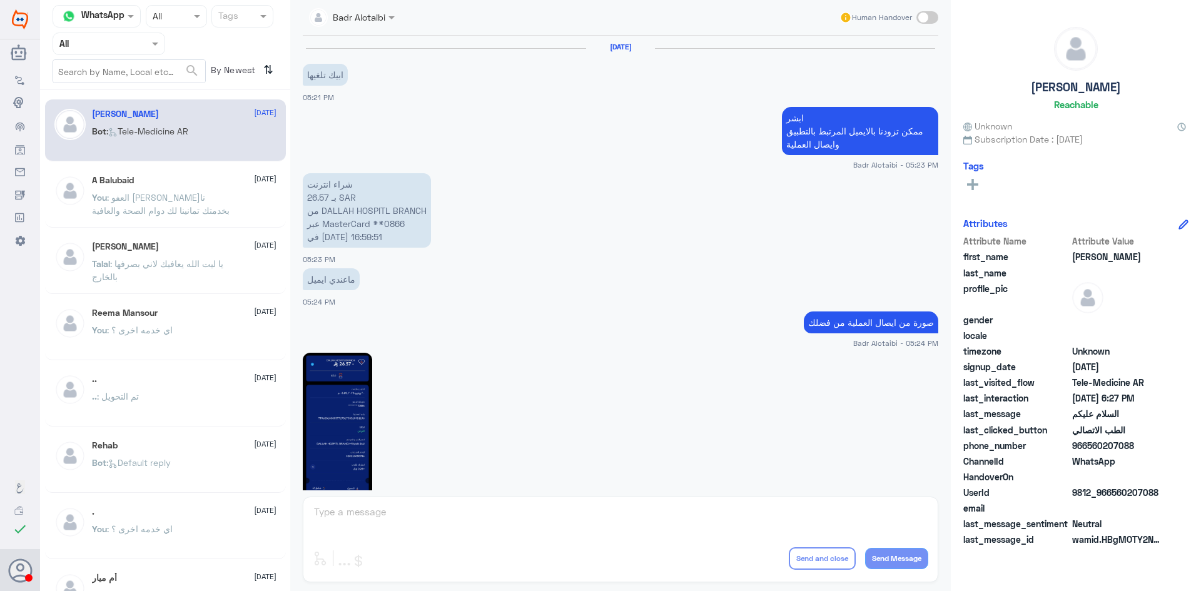
scroll to position [703, 0]
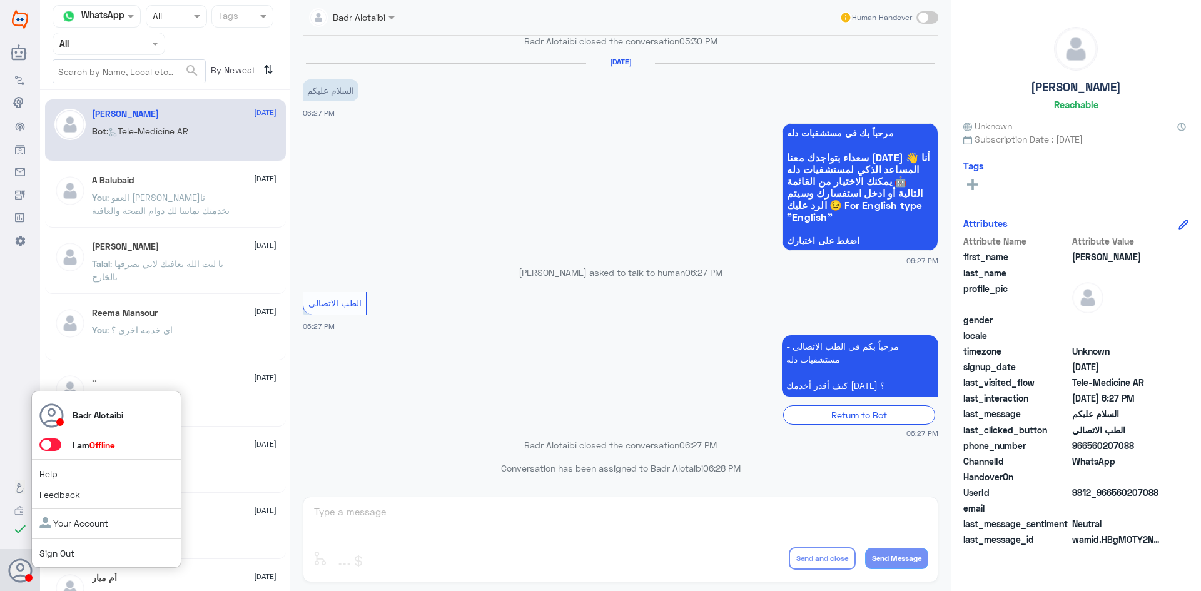
click at [49, 444] on span at bounding box center [50, 444] width 22 height 13
click at [0, 0] on input "checkbox" at bounding box center [0, 0] width 0 height 0
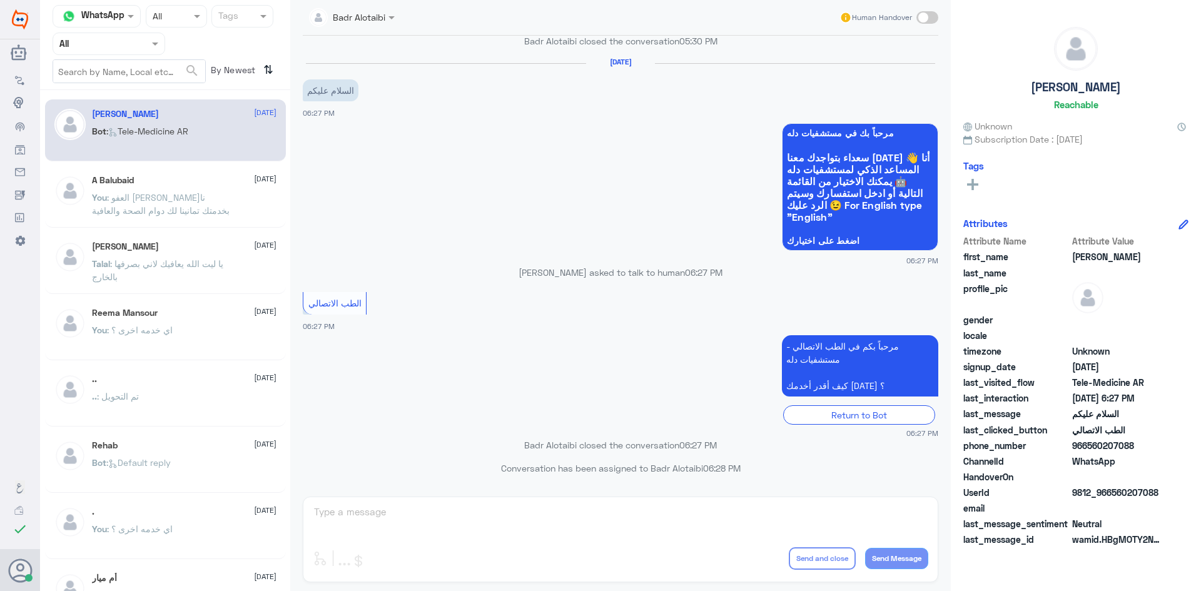
click at [386, 20] on span at bounding box center [393, 17] width 16 height 13
click at [571, 132] on app-msgs-whats-app-list "مرحباً بك في مستشفيات دله سعداء بتواجدك معنا اليوم 👋 أنا المساعد الذكي لمستشفيا…" at bounding box center [620, 187] width 635 height 129
click at [106, 198] on span ": العفو [PERSON_NAME]نا بخدمتك تمانينا لك دوام الصحة والعافية" at bounding box center [161, 204] width 138 height 24
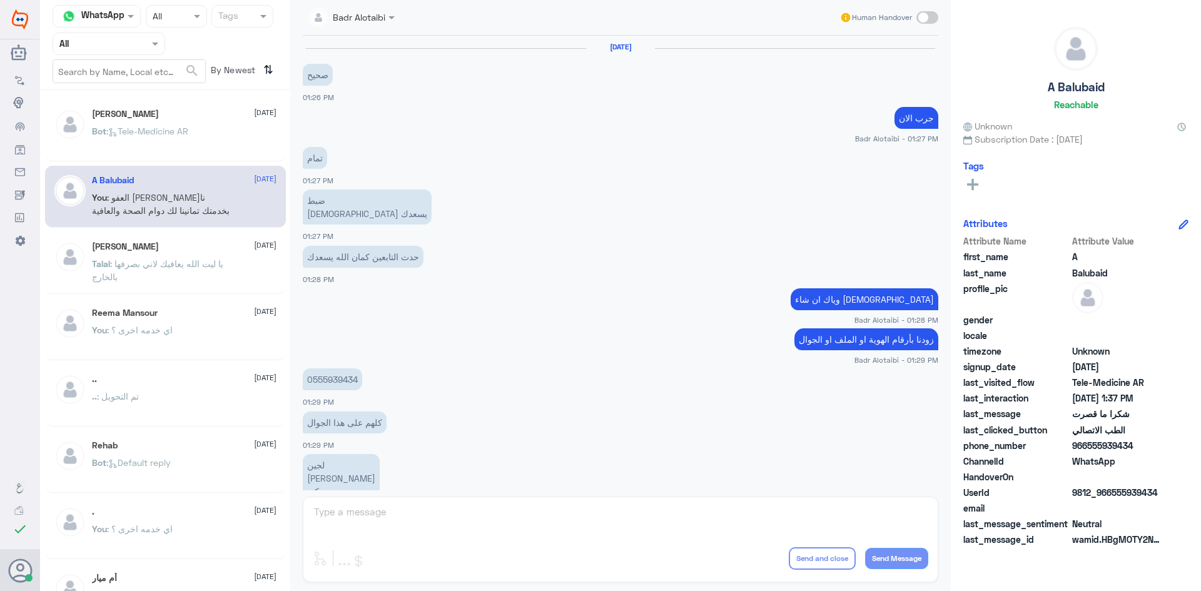
scroll to position [463, 0]
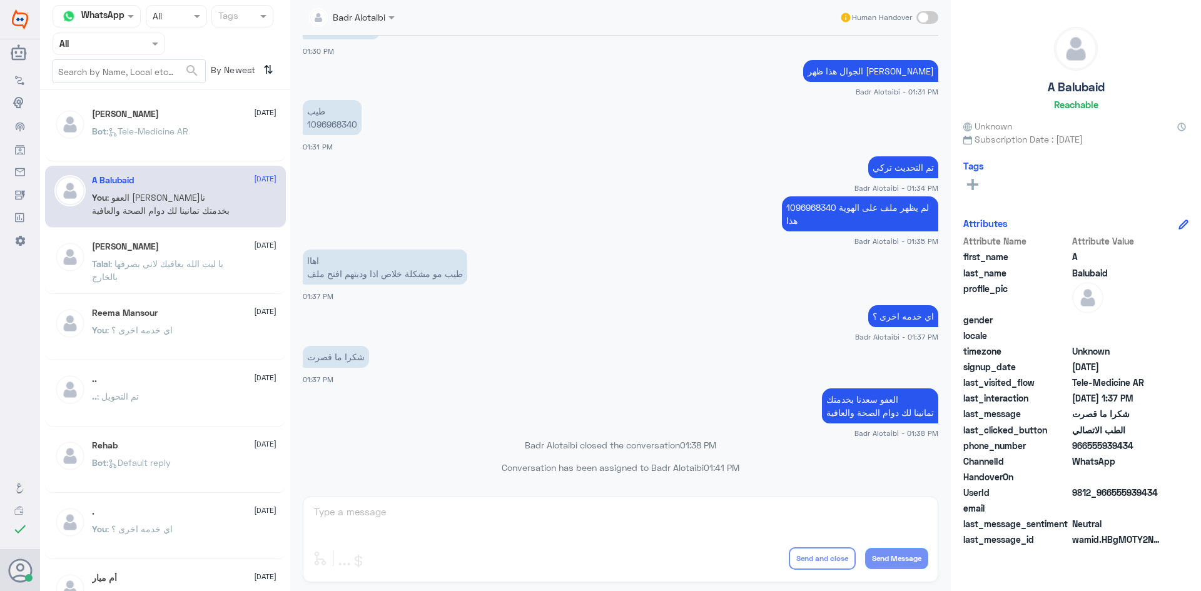
click at [129, 132] on span ": Tele-Medicine AR" at bounding box center [147, 131] width 82 height 11
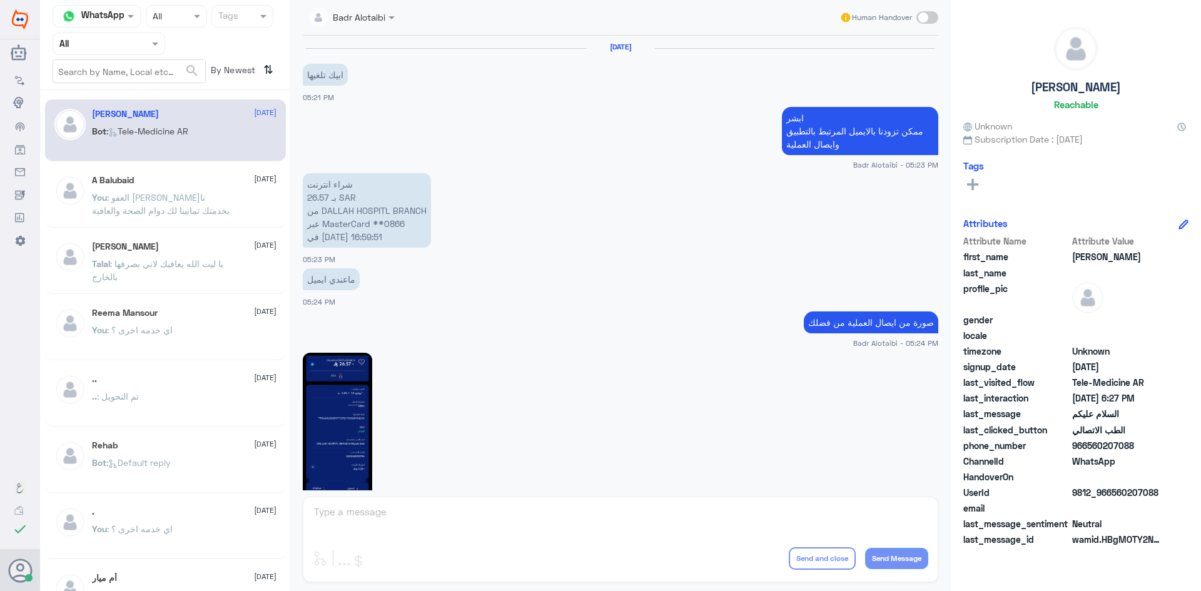
scroll to position [703, 0]
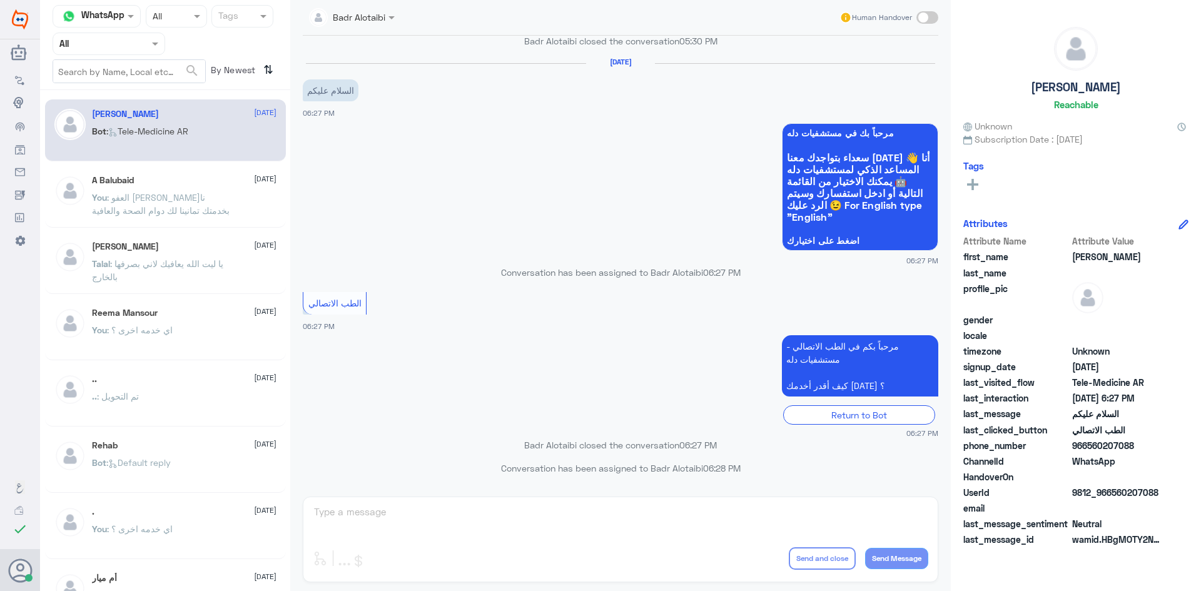
click at [232, 213] on p "You : العفو سعدنا بخدمتك تمانينا لك دوام الصحة والعافية" at bounding box center [162, 206] width 141 height 31
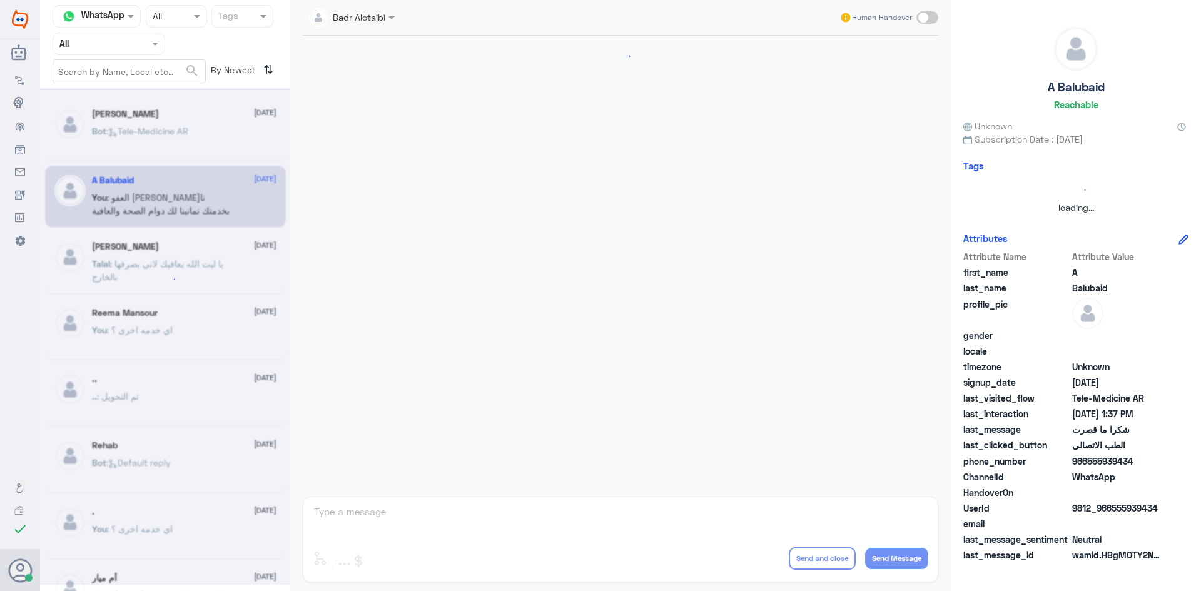
click at [198, 119] on div at bounding box center [165, 336] width 250 height 497
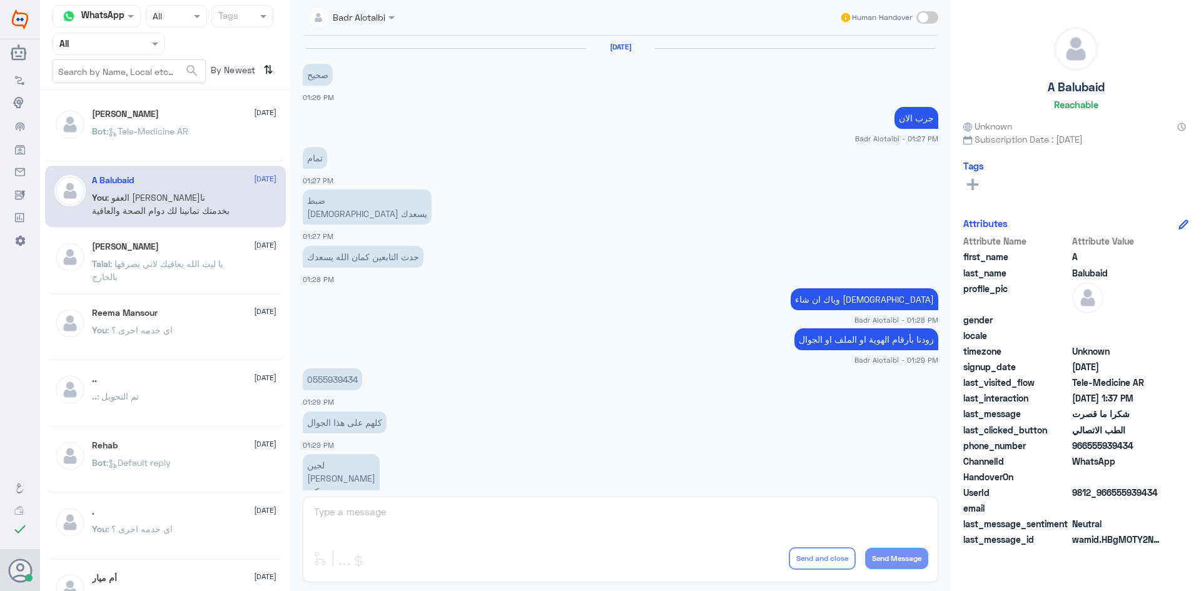
scroll to position [463, 0]
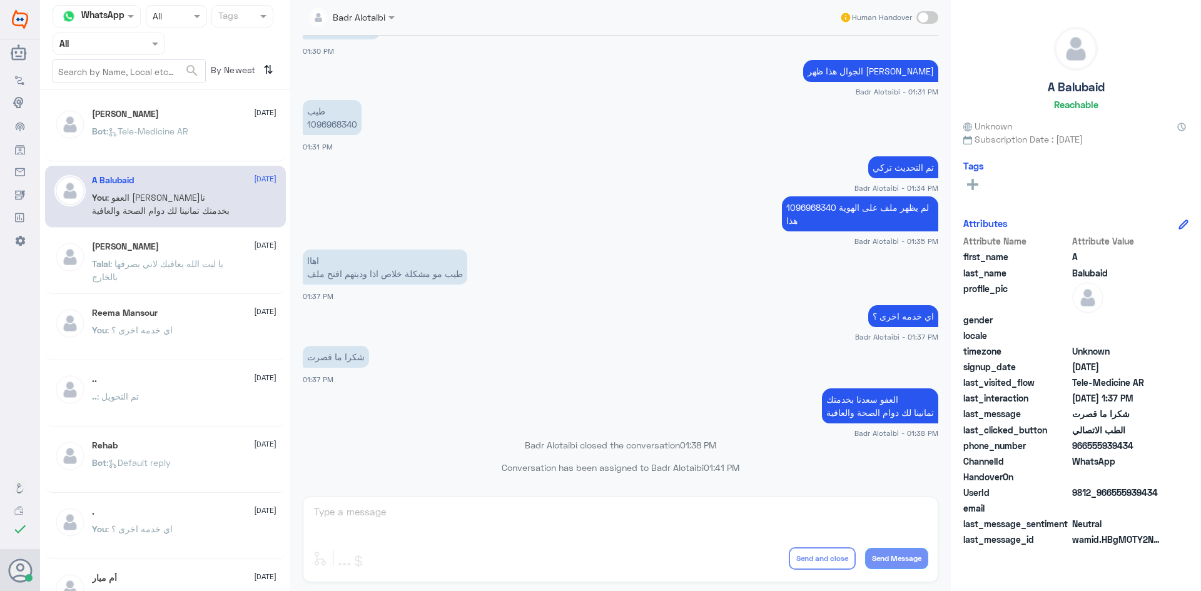
click at [197, 121] on div "عبدالرحمن 9 August Bot : Tele-Medicine AR" at bounding box center [184, 132] width 184 height 47
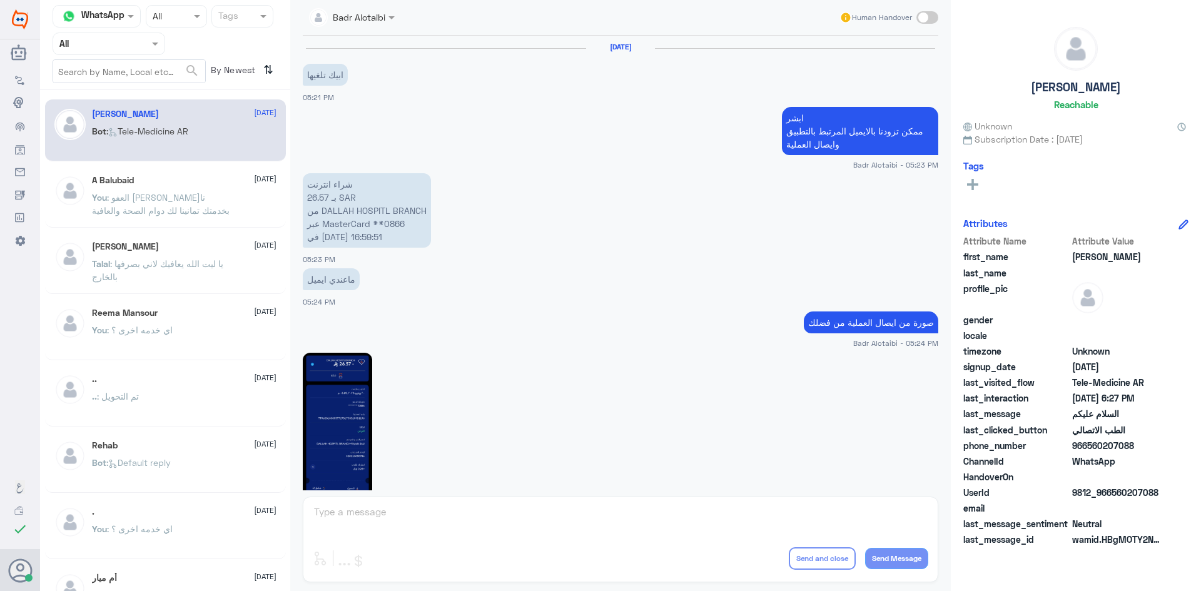
scroll to position [703, 0]
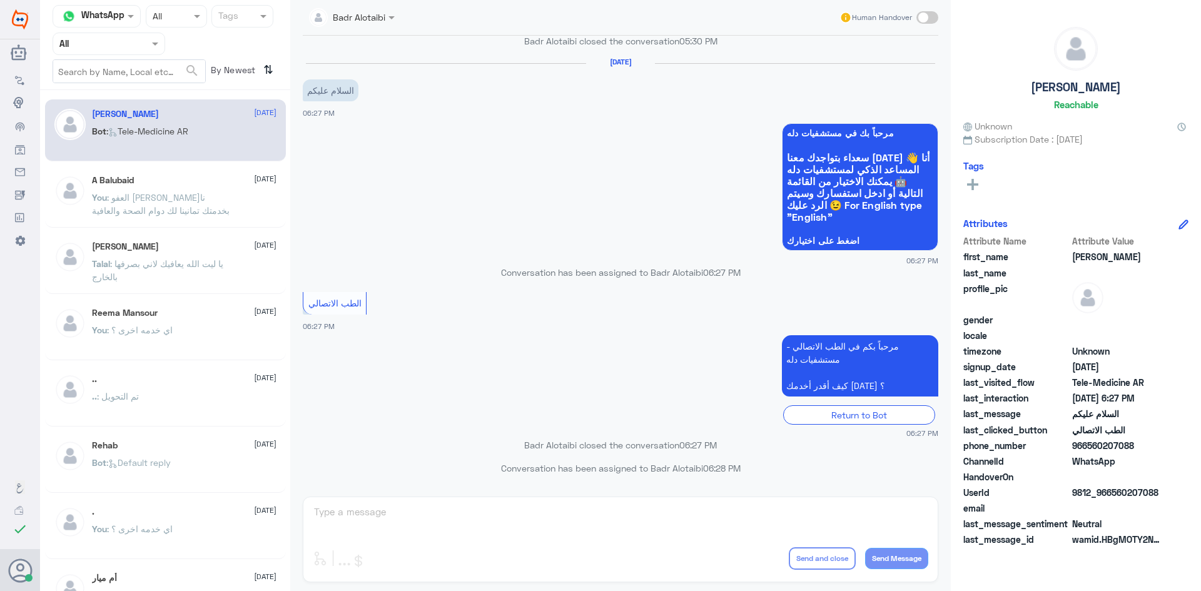
click at [168, 54] on div "Agent Filter All" at bounding box center [165, 44] width 225 height 23
click at [159, 45] on span at bounding box center [157, 43] width 16 height 13
click at [153, 89] on div "Unassigned" at bounding box center [109, 98] width 113 height 29
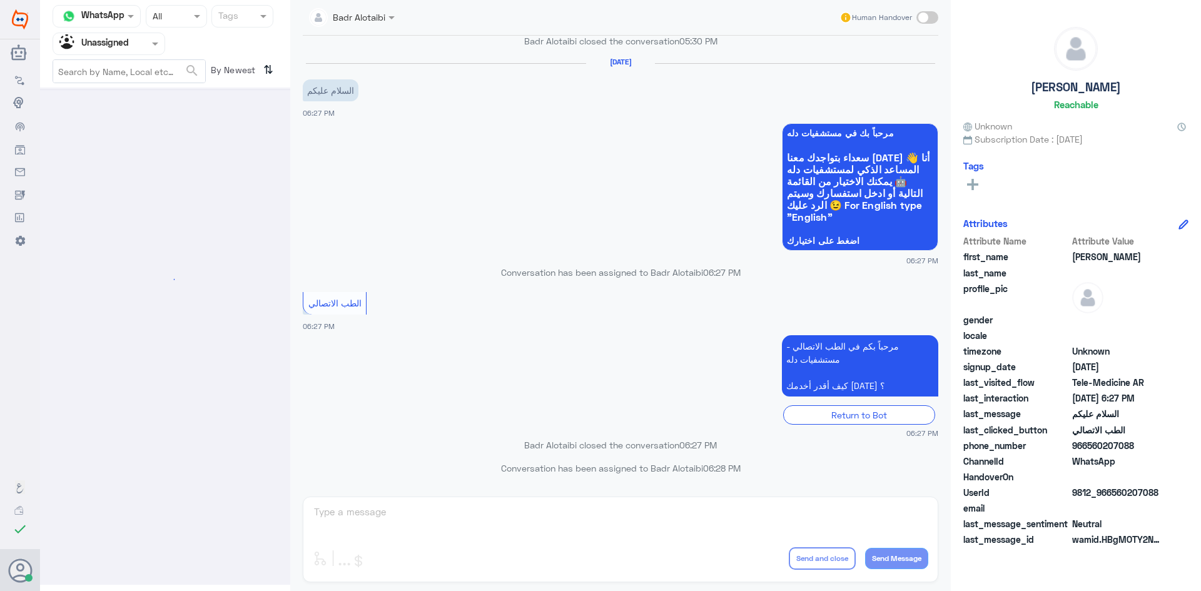
scroll to position [0, 0]
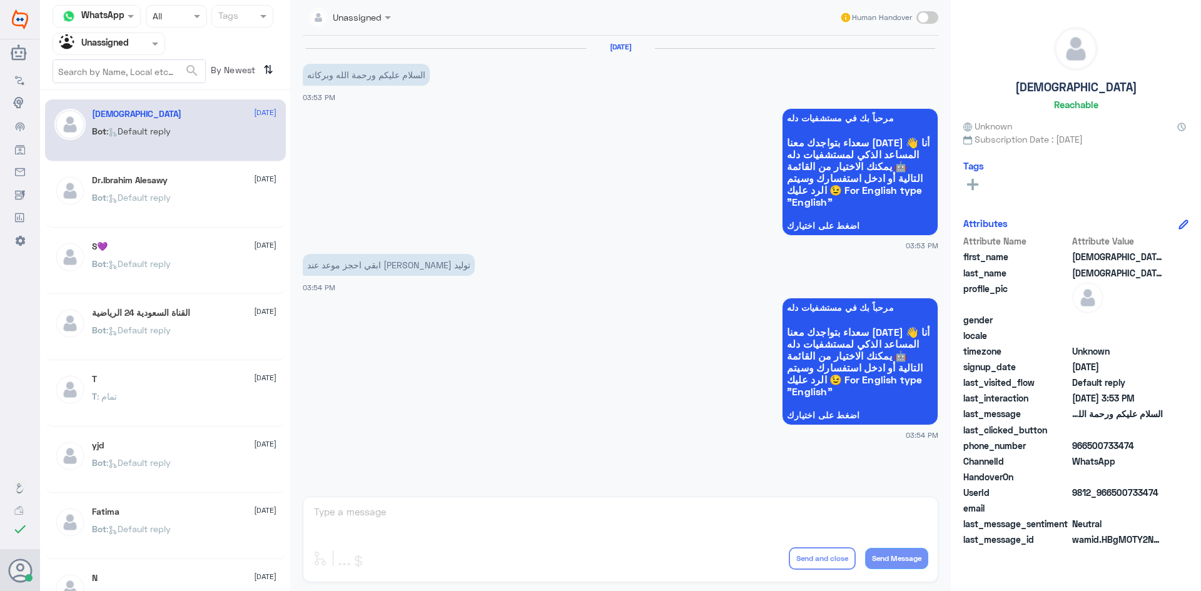
click at [677, 528] on div "Unassigned Human Handover 10 Aug 2025 السلام عليكم ورحمة الله وبركاته 03:53 PM …" at bounding box center [620, 297] width 660 height 595
click at [931, 22] on span at bounding box center [927, 17] width 22 height 13
click at [0, 0] on input "checkbox" at bounding box center [0, 0] width 0 height 0
click at [614, 530] on textarea at bounding box center [620, 518] width 615 height 31
type textarea "وعليكم السلام ورحمه الله وبركاته معك بدر"
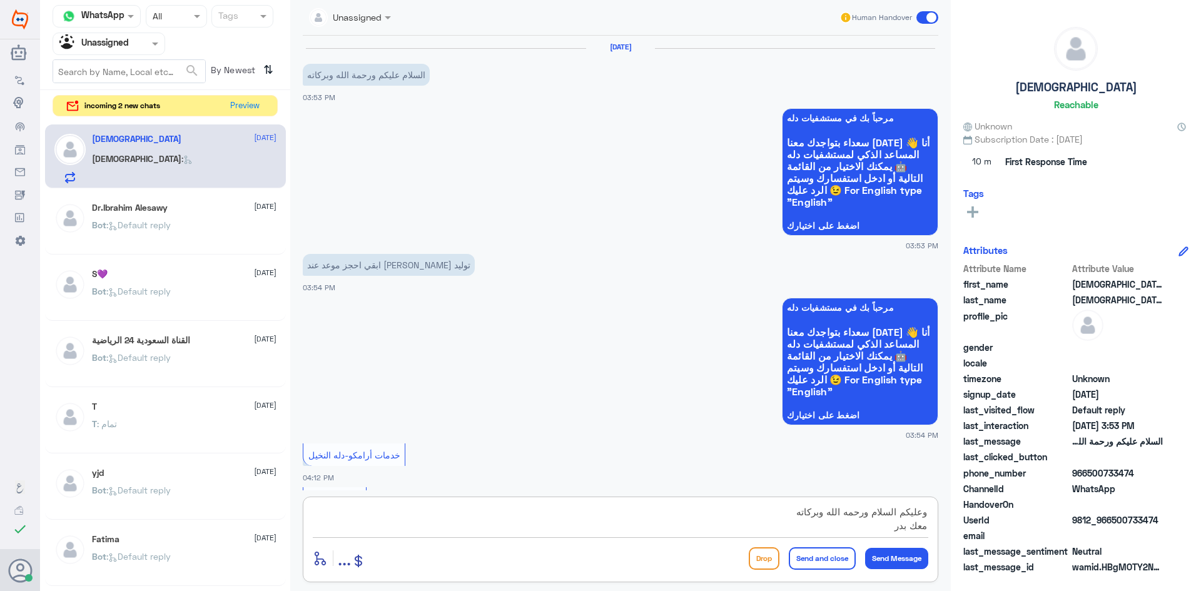
scroll to position [43, 0]
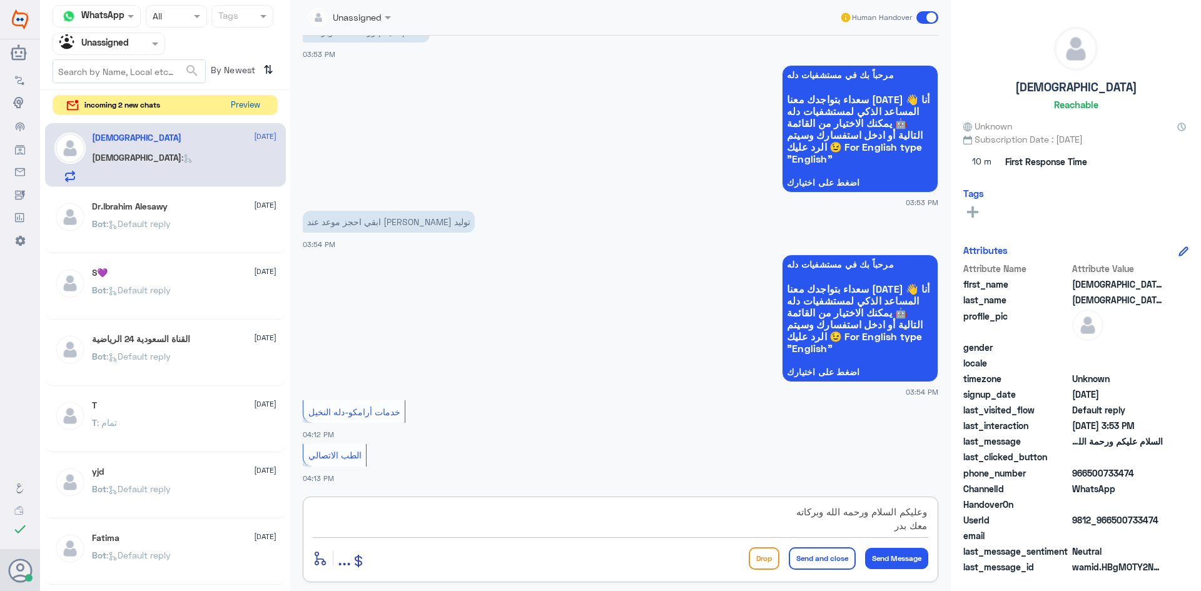
click at [249, 101] on button "Preview" at bounding box center [245, 105] width 39 height 19
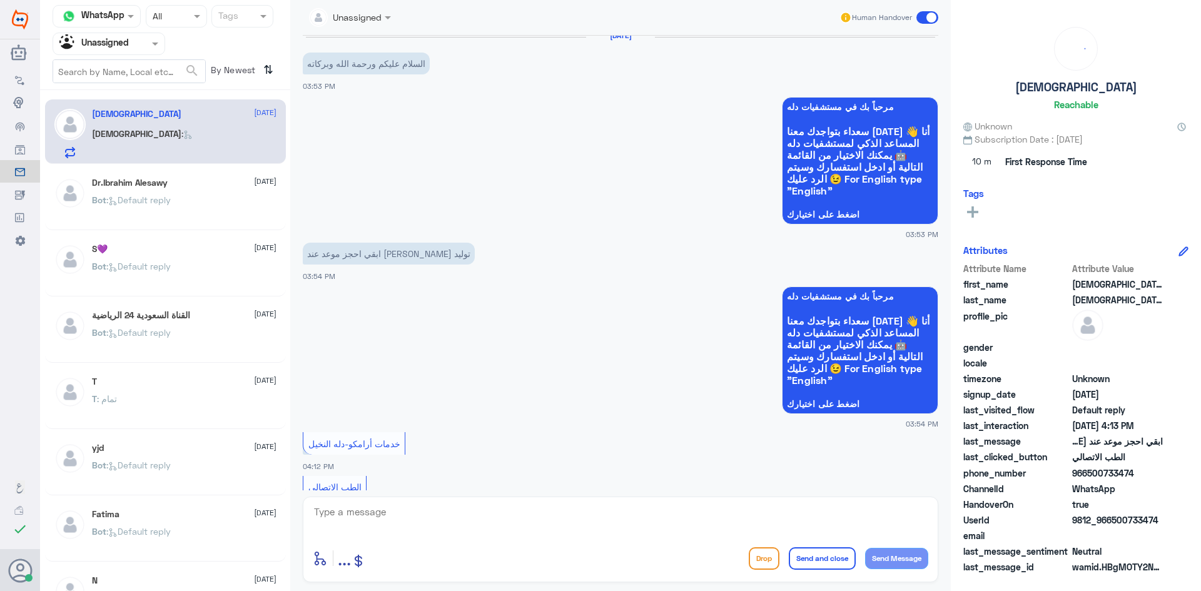
scroll to position [43, 0]
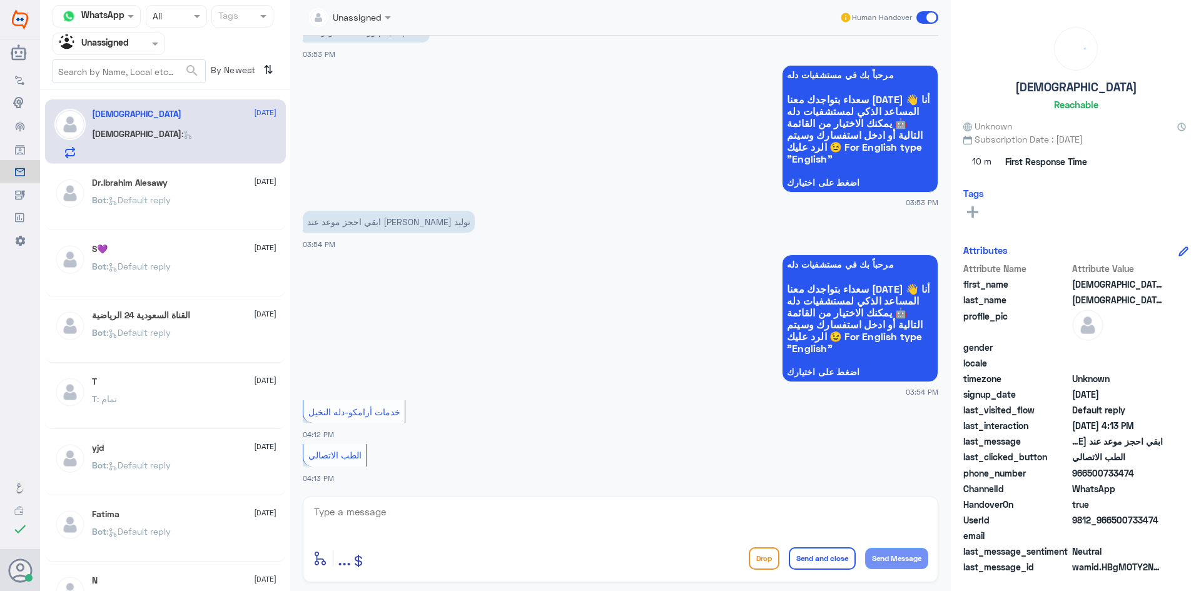
click at [503, 510] on textarea at bounding box center [620, 518] width 615 height 31
click at [156, 46] on span at bounding box center [157, 43] width 16 height 13
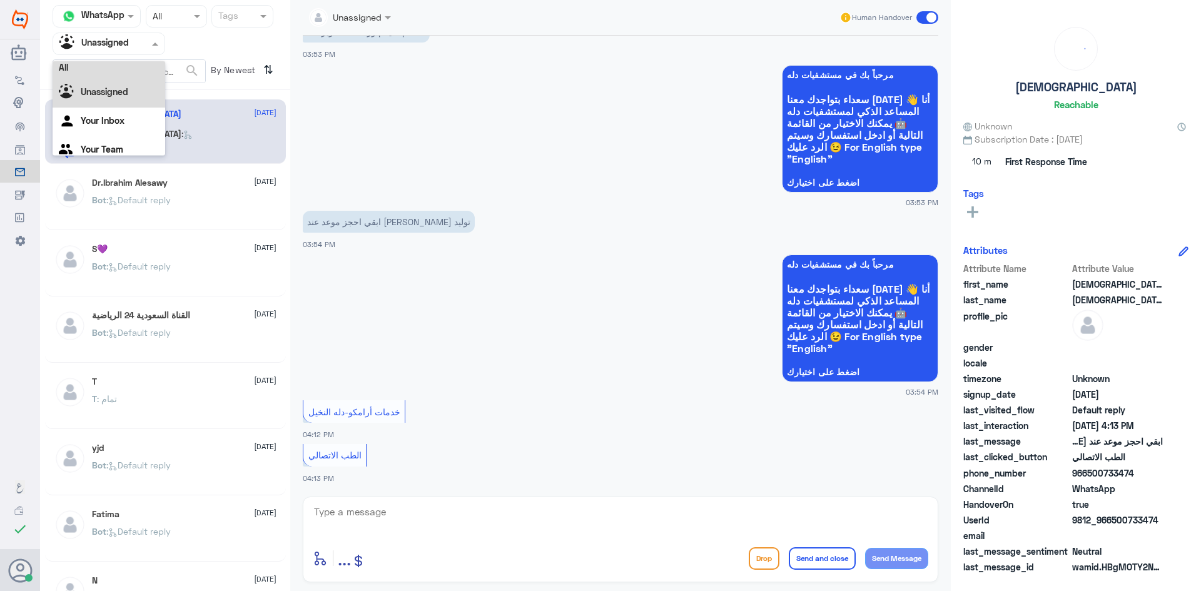
scroll to position [0, 0]
click at [133, 104] on div "Unassigned" at bounding box center [109, 98] width 113 height 29
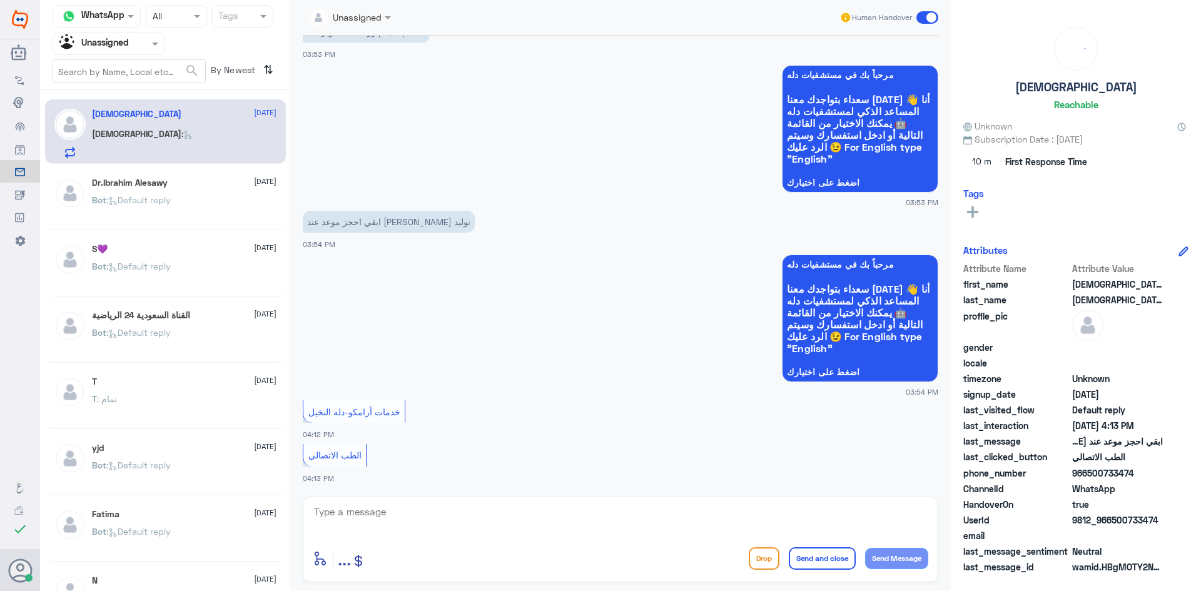
click at [148, 271] on span ": Default reply" at bounding box center [138, 266] width 64 height 11
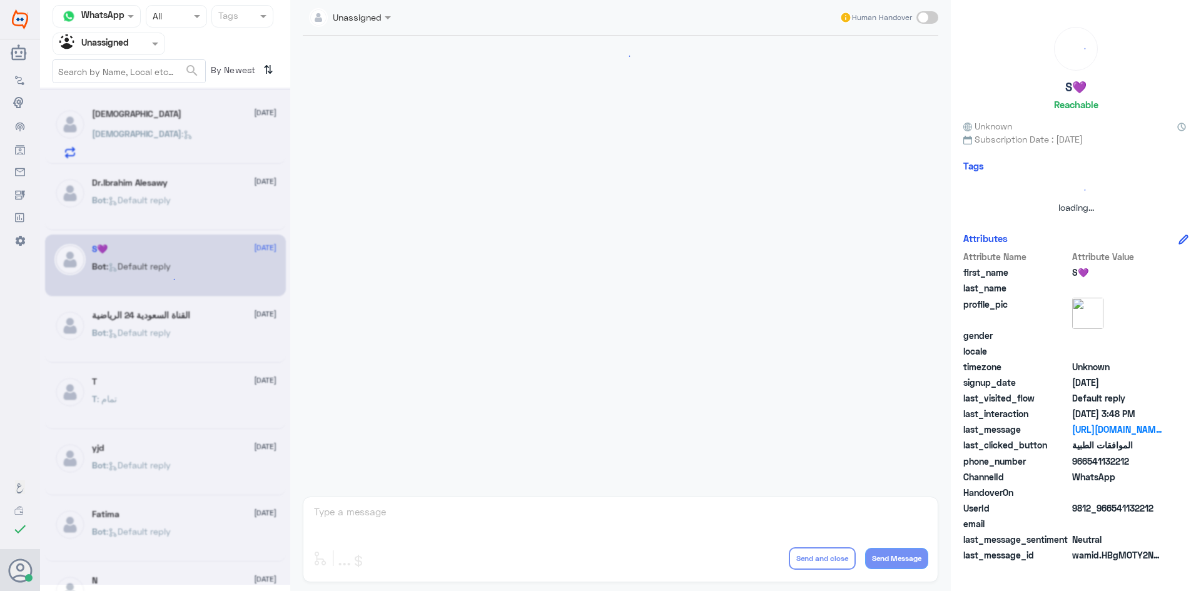
scroll to position [749, 0]
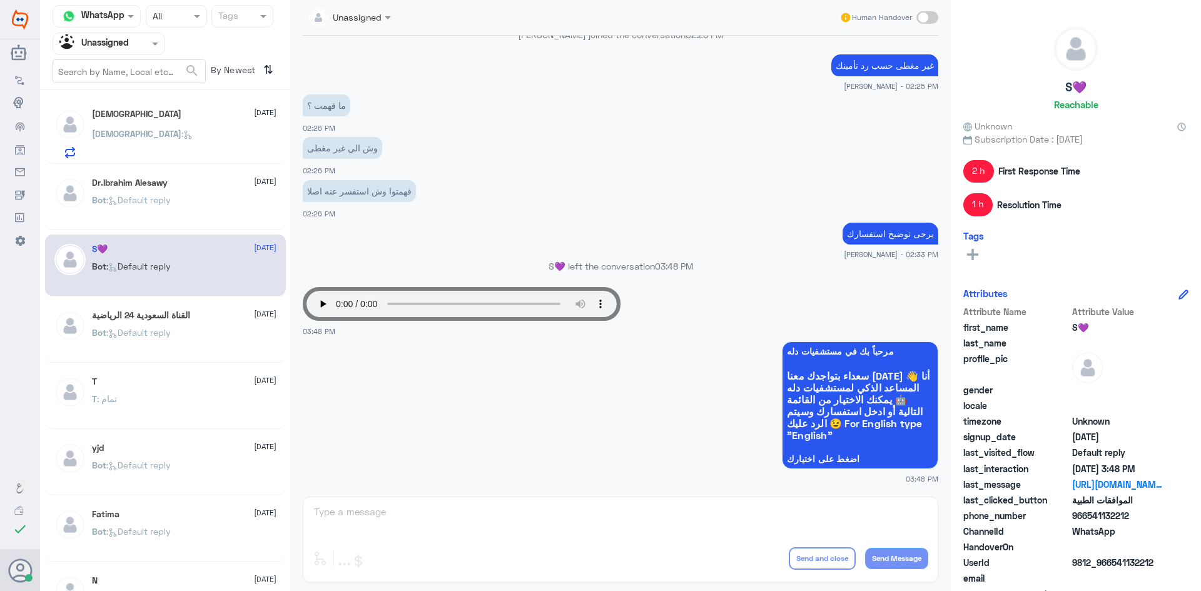
click at [151, 44] on span at bounding box center [157, 43] width 16 height 13
click at [139, 68] on div "All" at bounding box center [109, 72] width 113 height 23
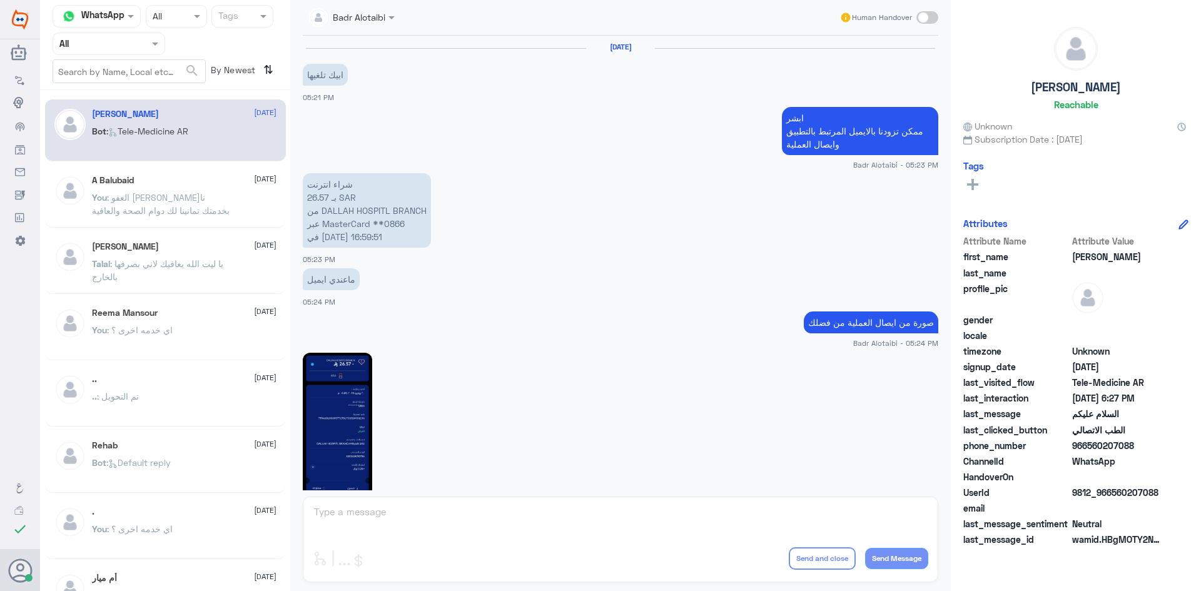
scroll to position [703, 0]
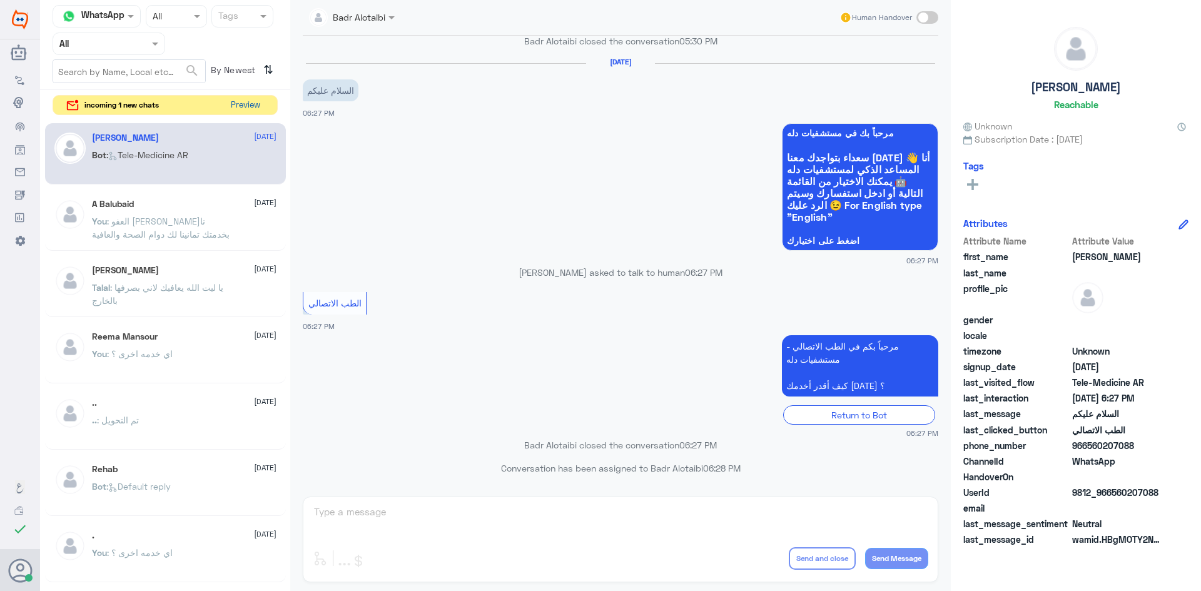
click at [253, 102] on button "Preview" at bounding box center [245, 105] width 39 height 19
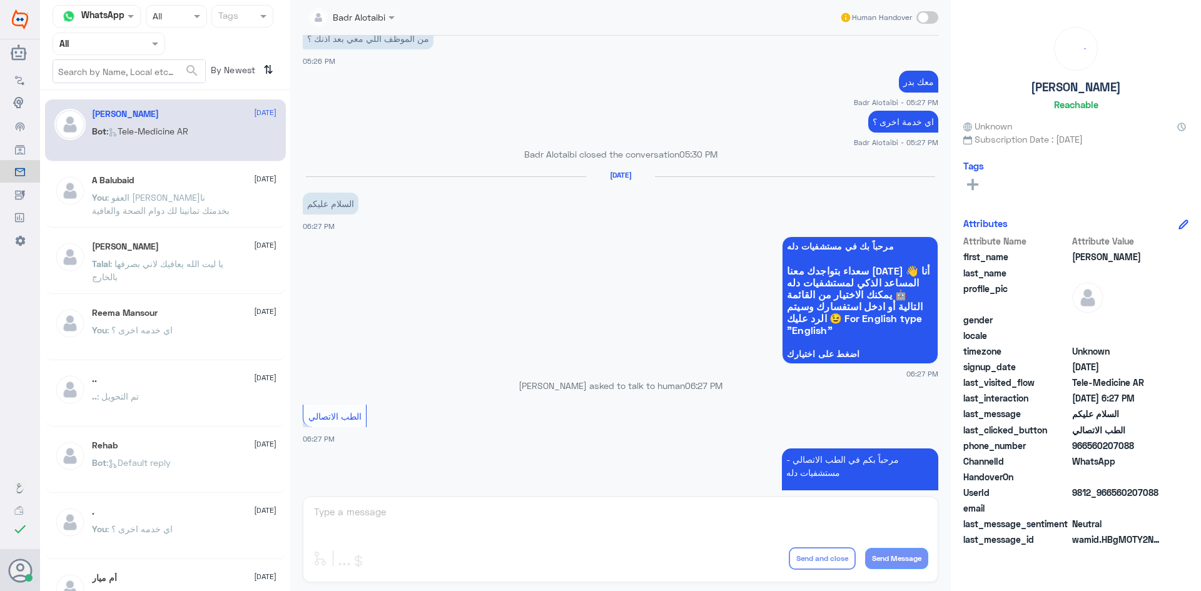
scroll to position [1867, 0]
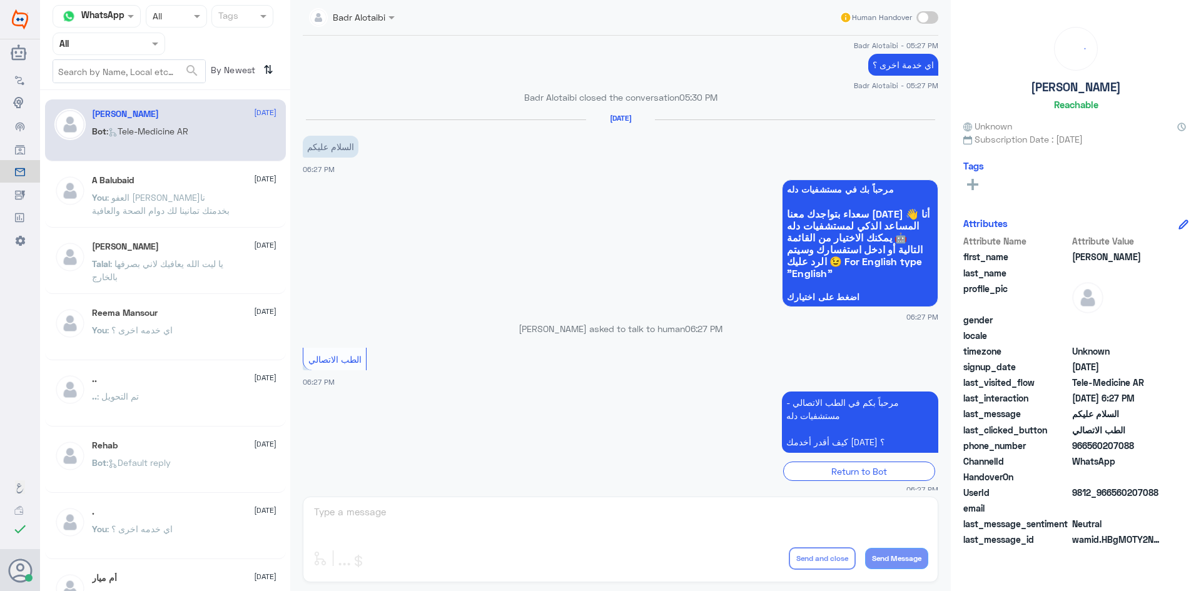
click at [795, 590] on html "Dallah Hospitals Flow Builder Conversational Skills Broadcast Audience Inbox Gr…" at bounding box center [600, 295] width 1201 height 591
click at [528, 523] on div "Badr Alotaibi Human Handover 10 Apr 2025 خدمات أرامكو-دله النخيل 02:13 PM شكرا …" at bounding box center [620, 297] width 660 height 595
click at [164, 193] on span ": العفو [PERSON_NAME]نا بخدمتك تمانينا لك دوام الصحة والعافية" at bounding box center [161, 204] width 138 height 24
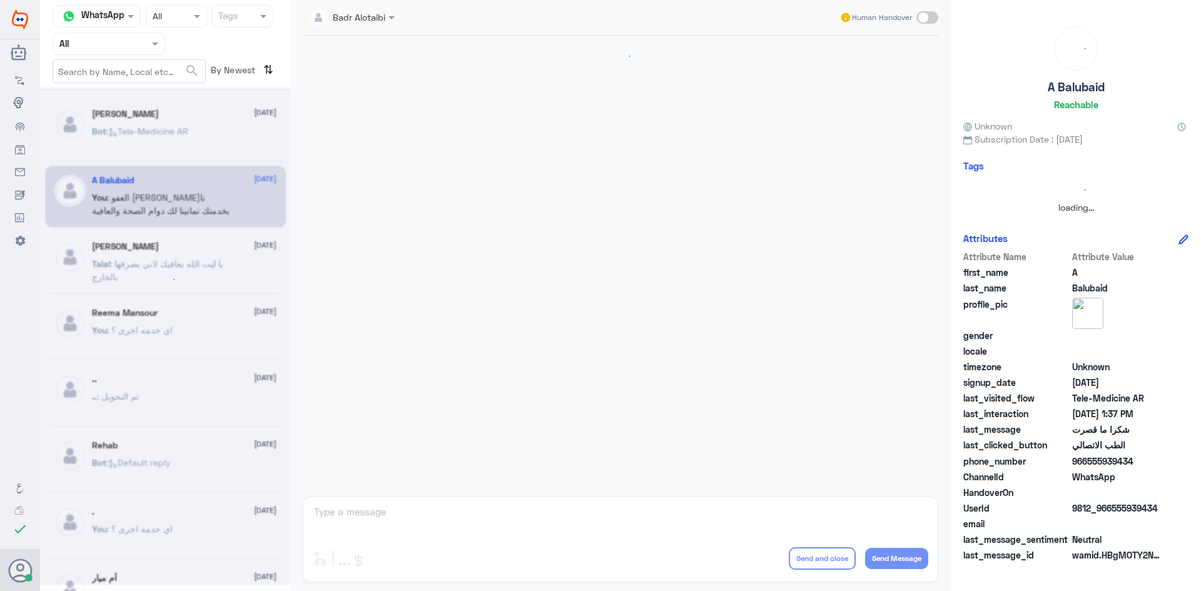
click at [166, 121] on div at bounding box center [165, 336] width 250 height 497
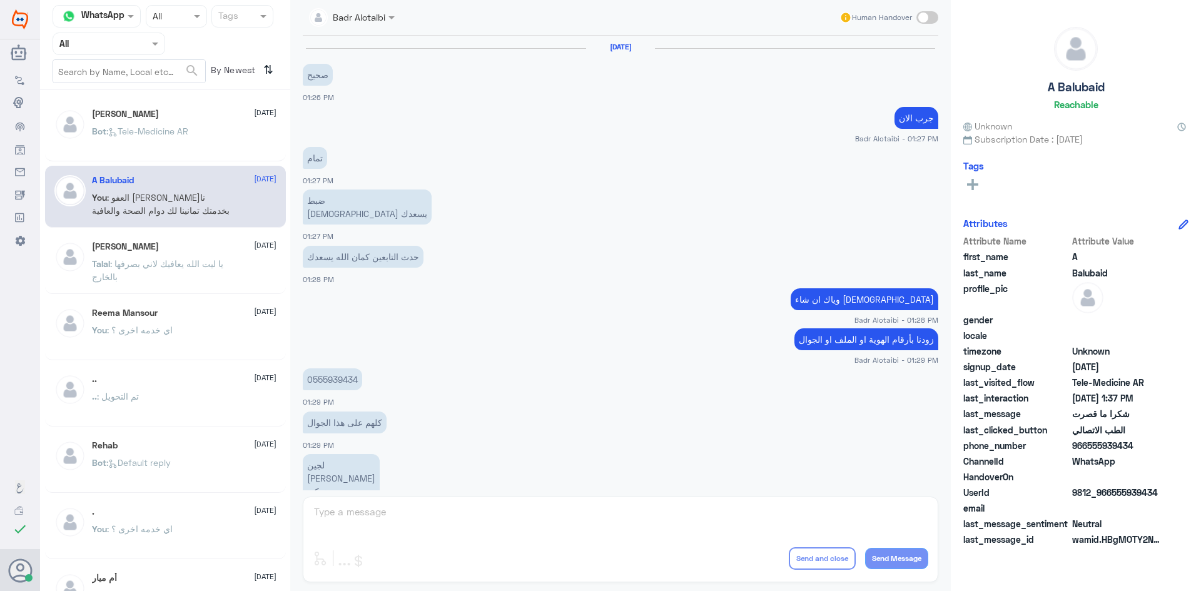
scroll to position [463, 0]
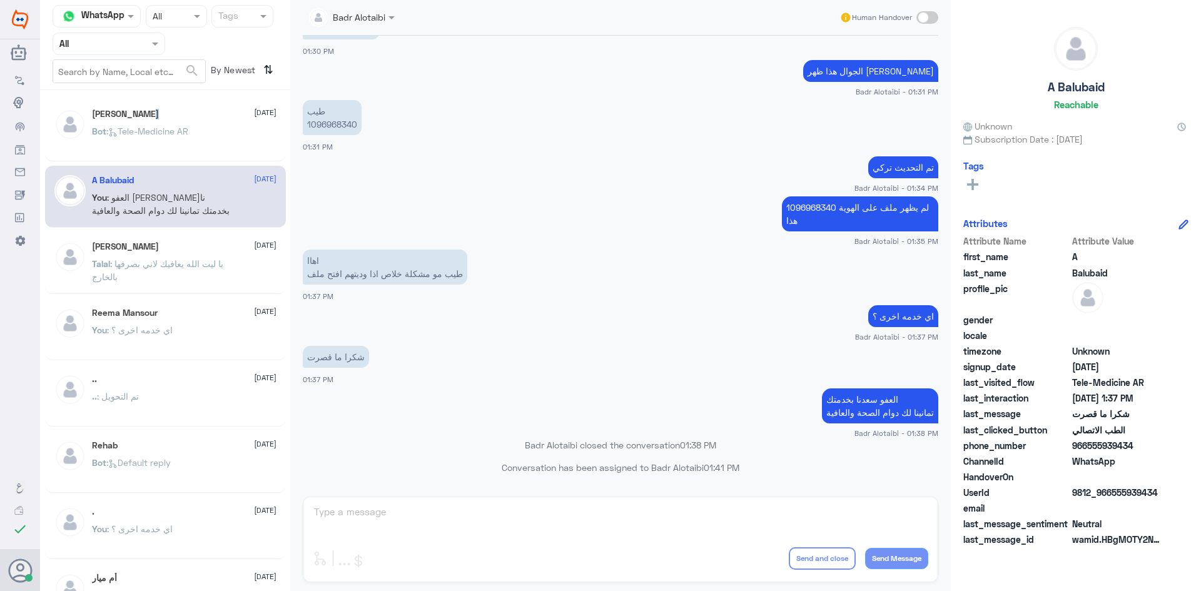
click at [166, 121] on div "عبدالرحمن 9 August Bot : Tele-Medicine AR" at bounding box center [184, 132] width 184 height 47
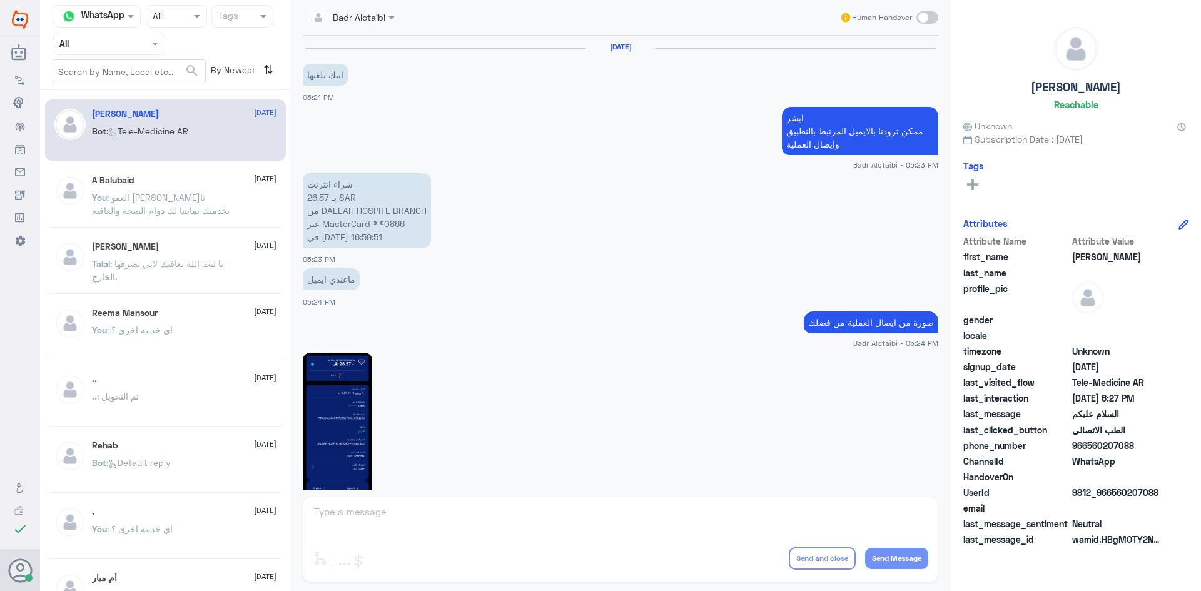
scroll to position [703, 0]
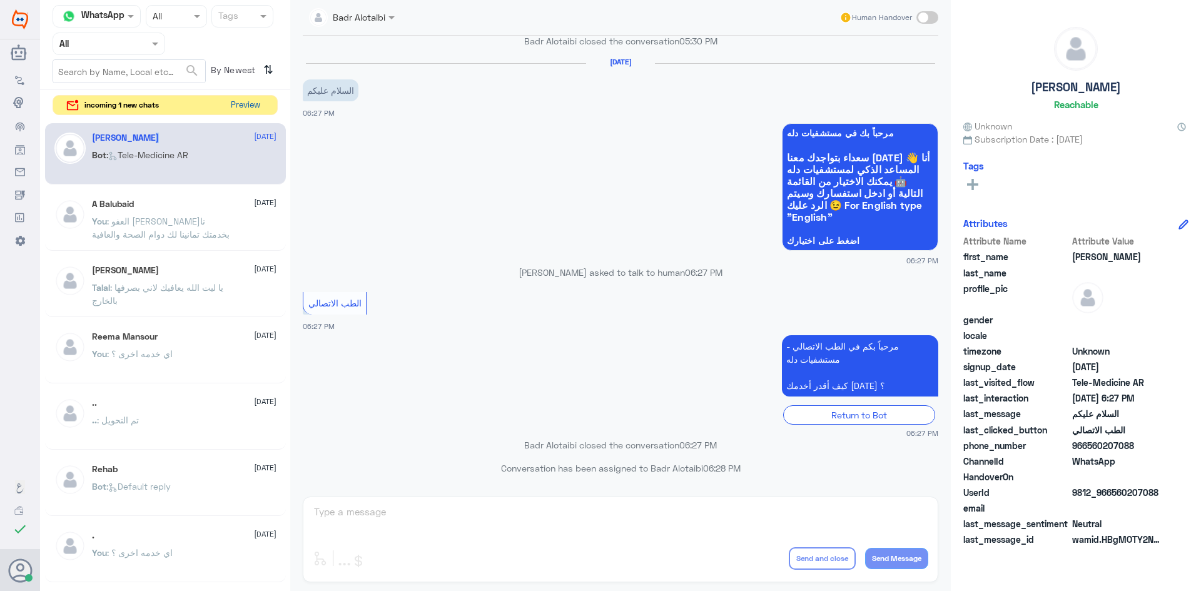
click at [261, 105] on button "Preview" at bounding box center [245, 105] width 39 height 19
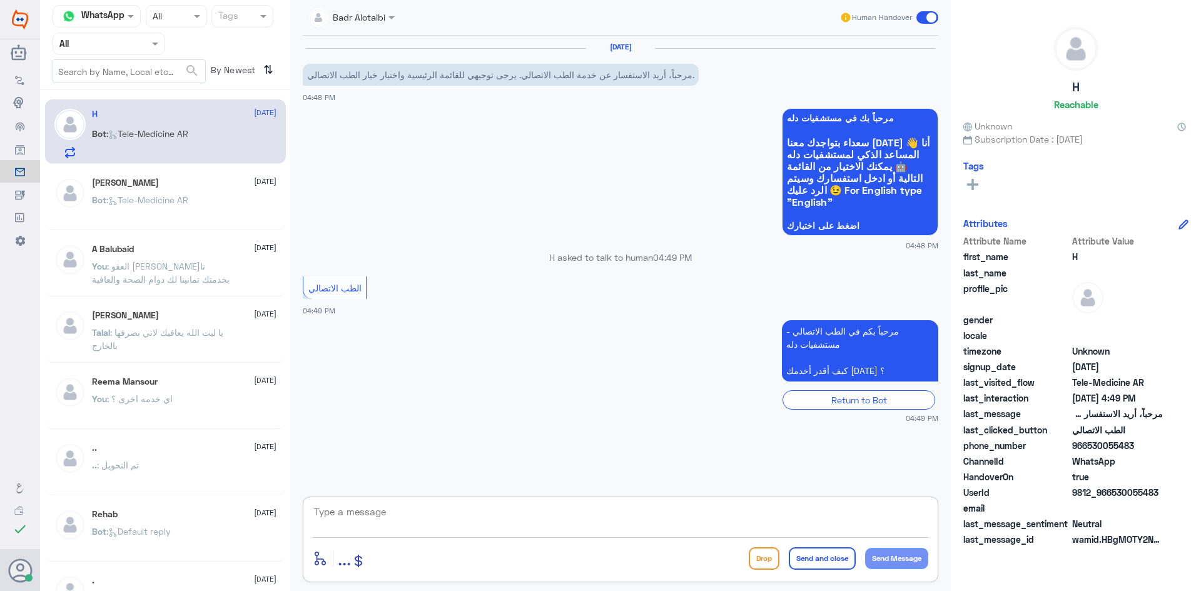
click at [616, 512] on textarea at bounding box center [620, 518] width 615 height 31
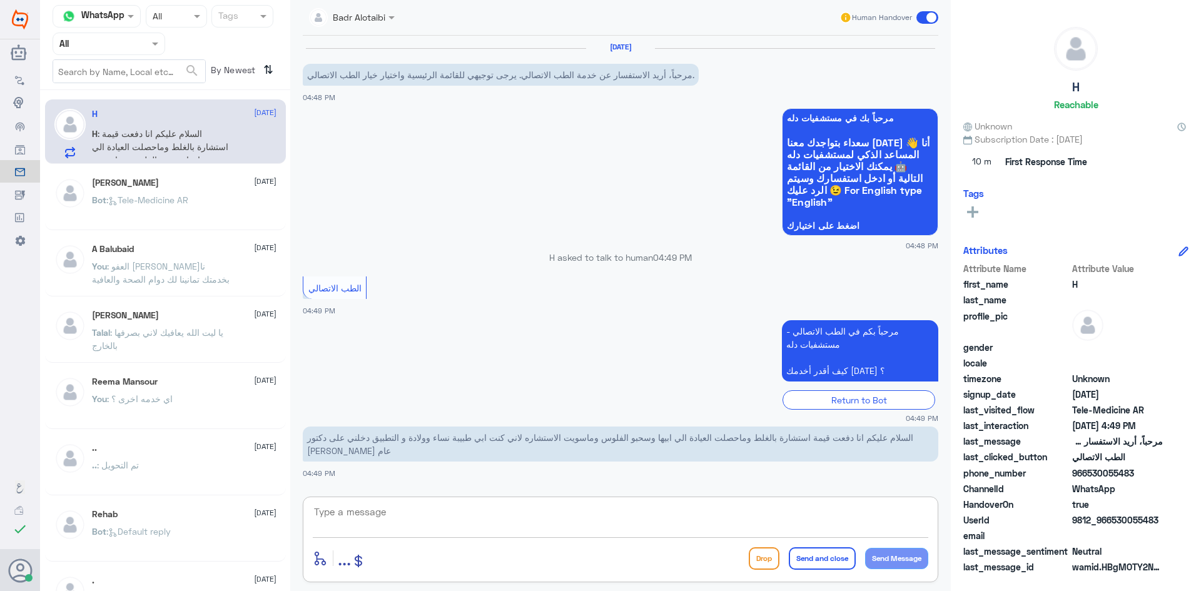
click at [583, 508] on textarea at bounding box center [620, 518] width 615 height 31
type textarea "وعليكم السلام ورحمة الله وبركاته معك بدر من الطب الاتصالي"
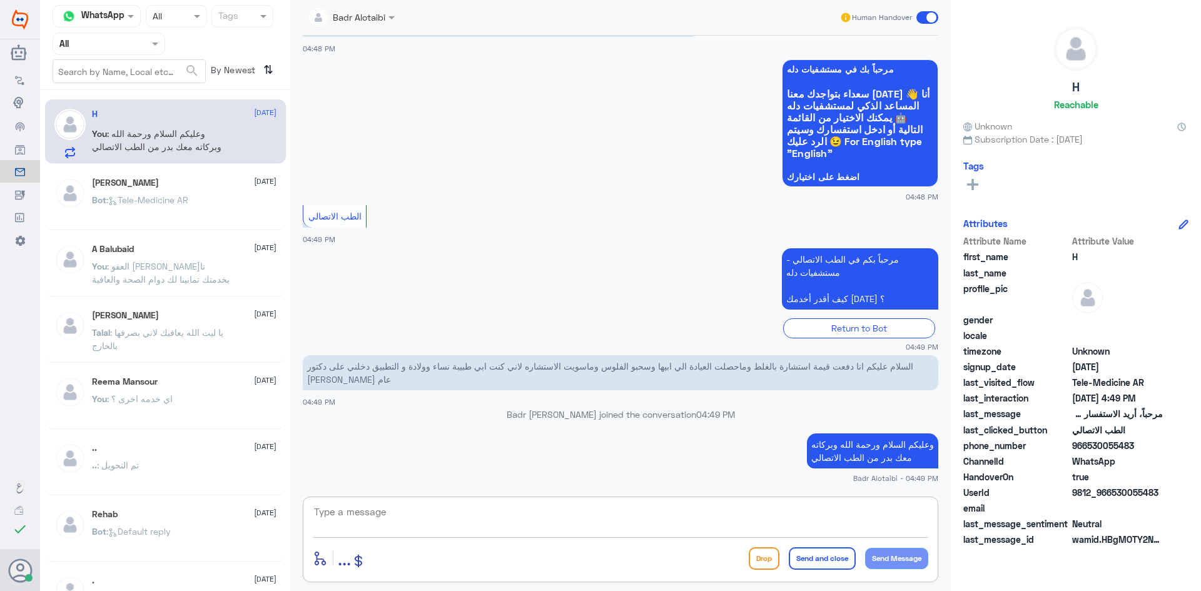
click at [560, 519] on textarea at bounding box center [620, 518] width 615 height 31
type textarea "ممكن تزودنا بـ الايميل المرتبط بالتطبيق من فضلك"
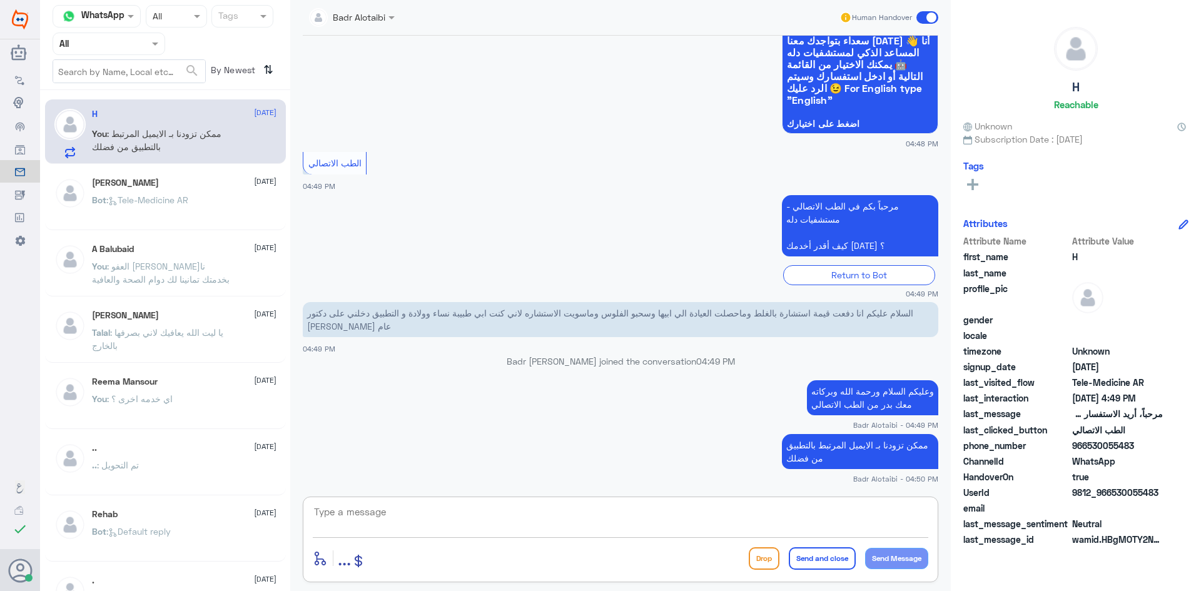
click at [559, 512] on textarea at bounding box center [620, 518] width 615 height 31
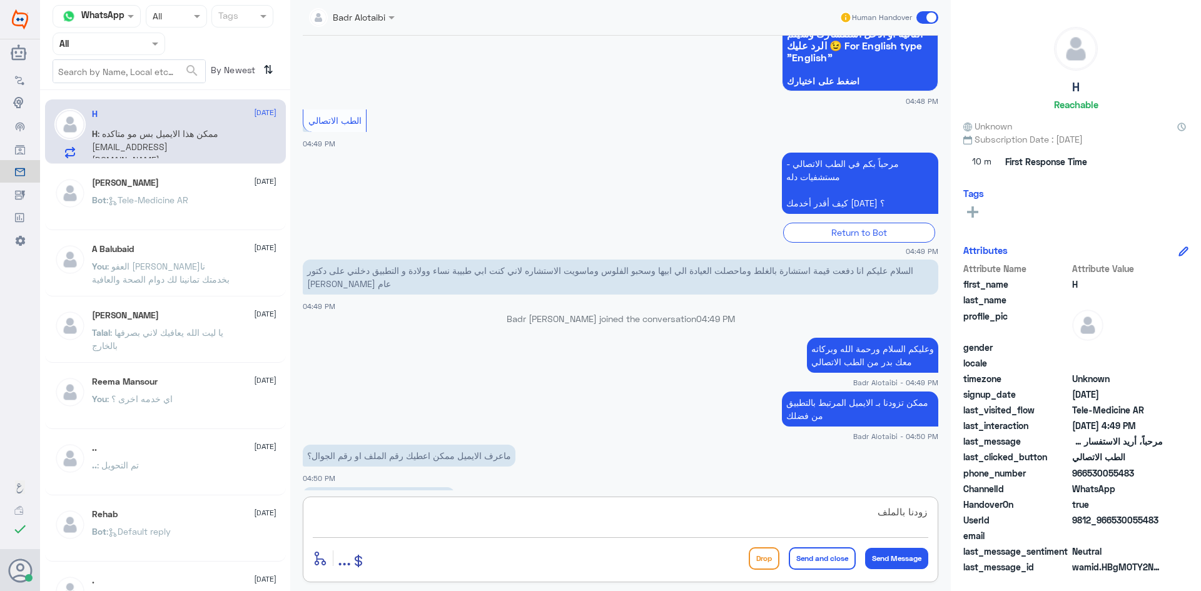
scroll to position [200, 0]
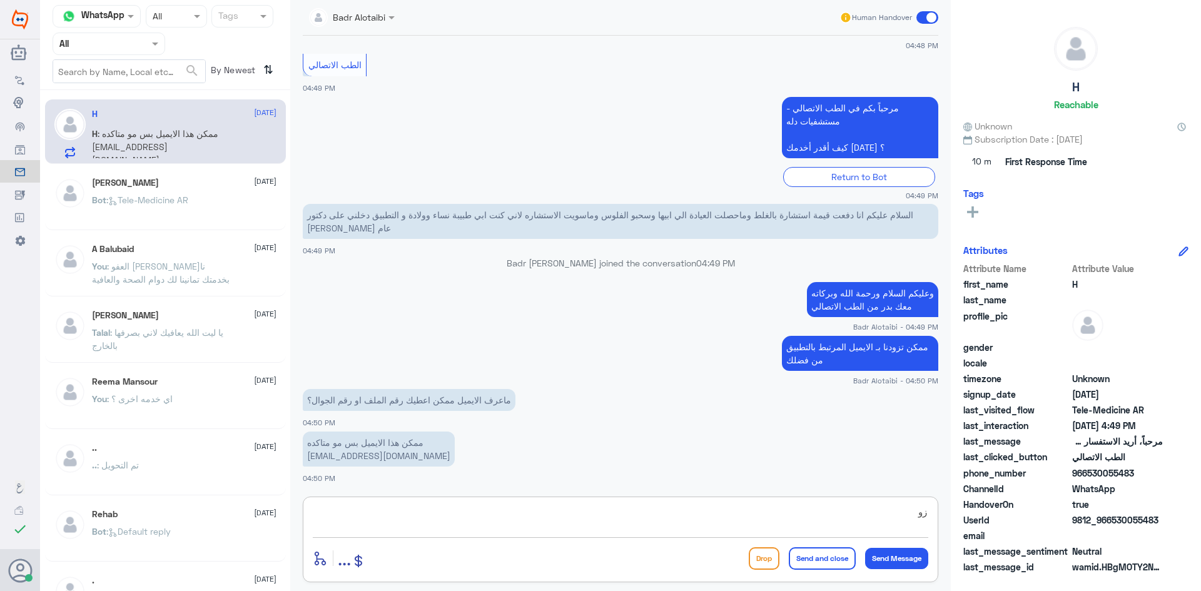
type textarea "ز"
type textarea "م"
type textarea "زودنا برقم الملف او الهوية او الجوال"
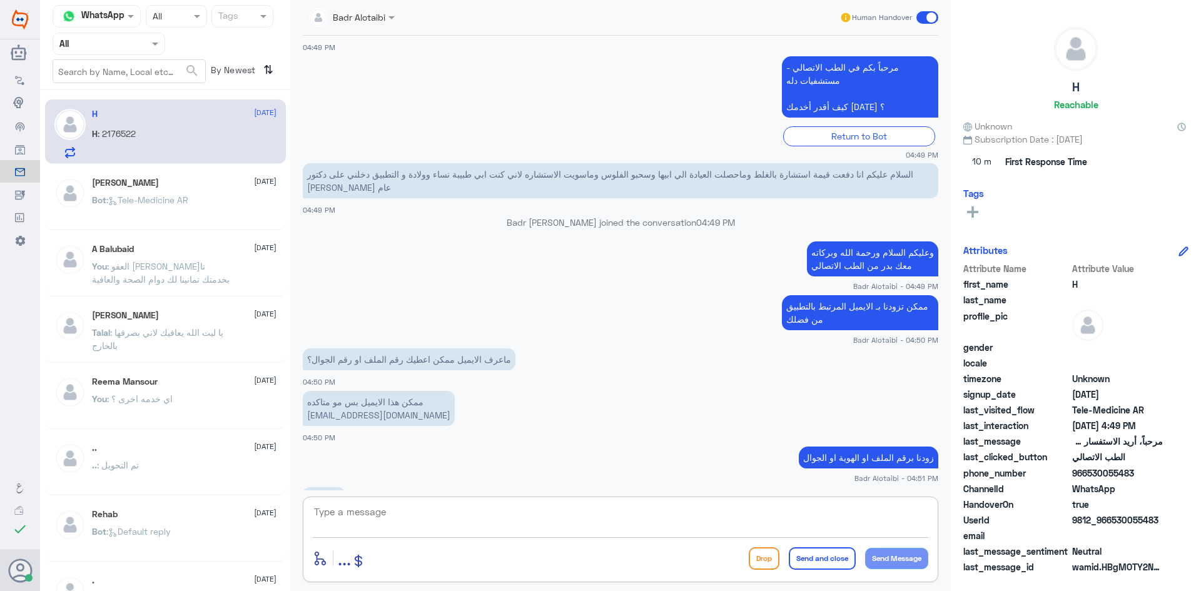
scroll to position [283, 0]
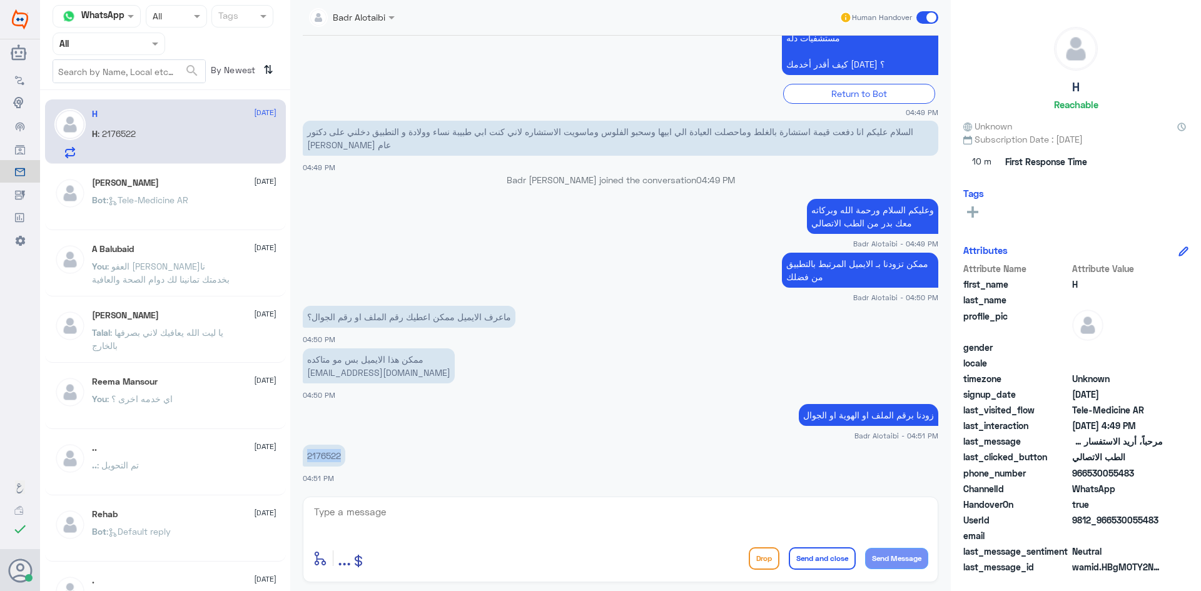
drag, startPoint x: 341, startPoint y: 458, endPoint x: 301, endPoint y: 461, distance: 39.5
click at [301, 461] on div "10 Aug 2025 مرحباً، أريد الاستفسار عن خدمة الطب الاتصالي. يرجى توجيهي للقائمة ا…" at bounding box center [620, 263] width 648 height 455
copy p "2176522"
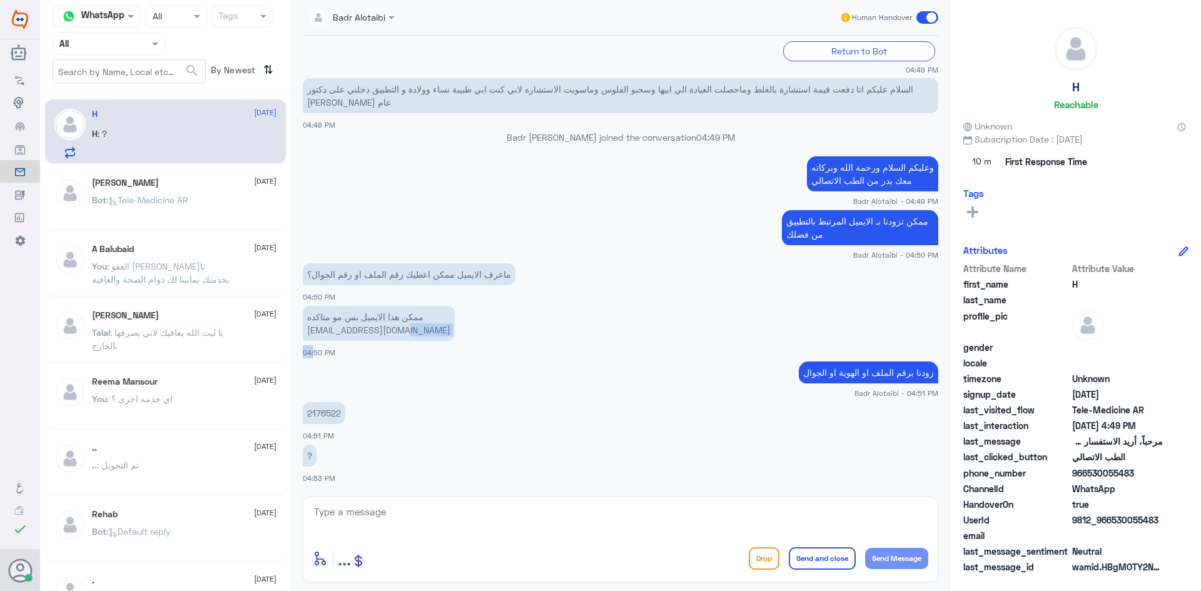
drag, startPoint x: 410, startPoint y: 378, endPoint x: 309, endPoint y: 357, distance: 102.8
click at [309, 357] on div "ممكن هذا الايميل بس مو متاكده Hanoufm777@gmail.com 04:50 PM" at bounding box center [620, 331] width 635 height 56
click at [480, 522] on textarea at bounding box center [620, 518] width 615 height 31
paste textarea "راح يتم استرجاع المبلغ خلال يومين الى ثلاثة أيام ان شاء [DEMOGRAPHIC_DATA]"
type textarea "راح يتم استرجاع المبلغ خلال يومين الى ثلاثة أيام ان شاء [DEMOGRAPHIC_DATA]"
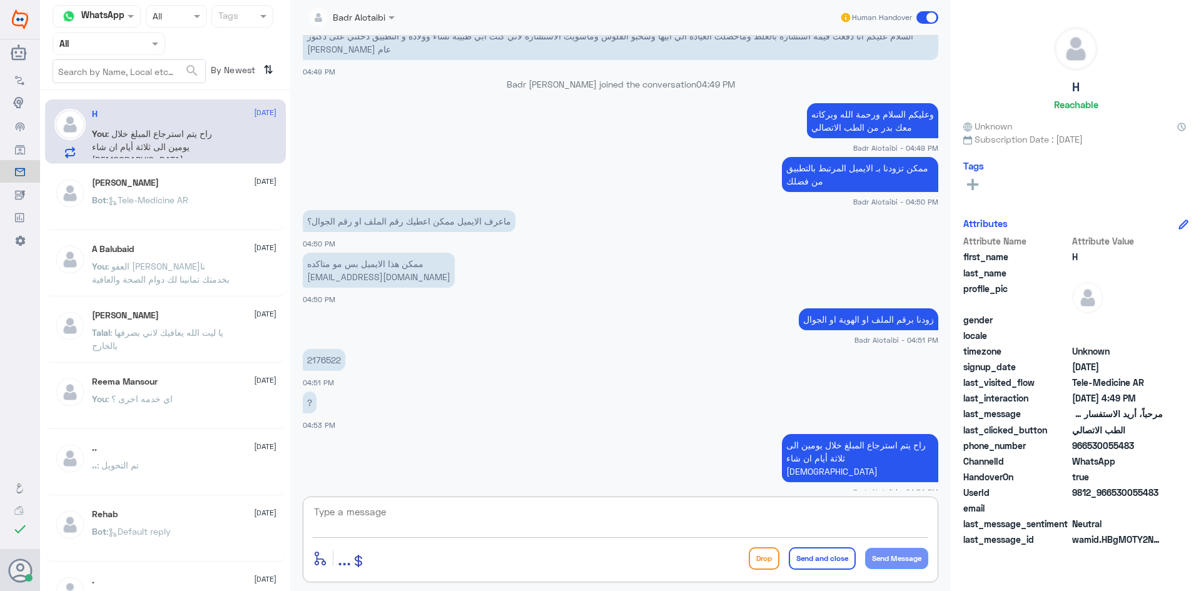
scroll to position [422, 0]
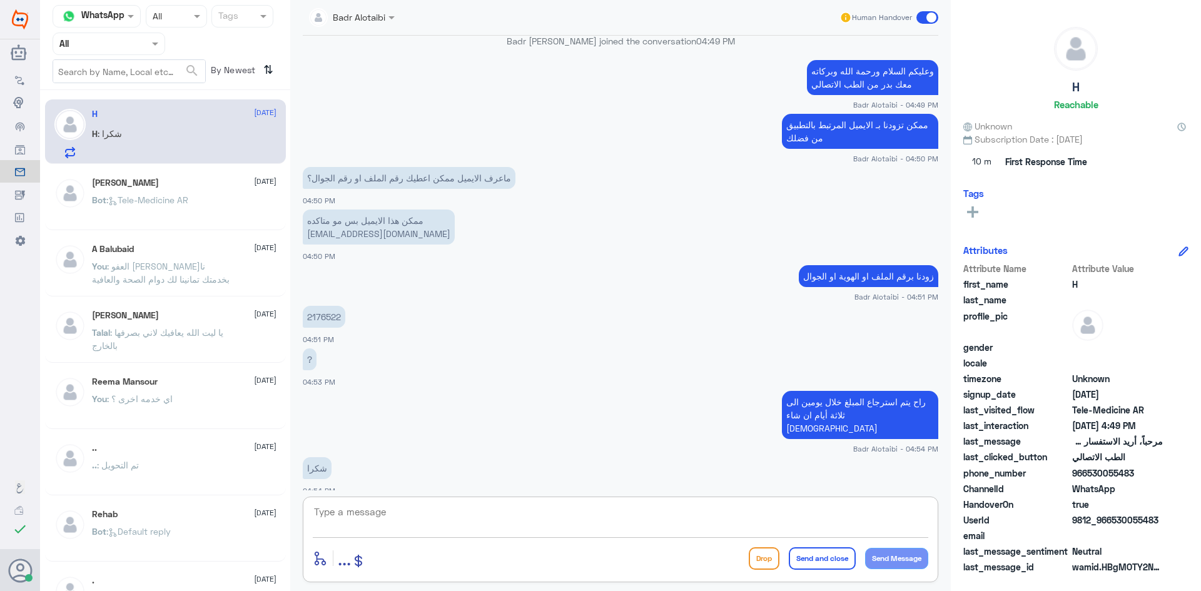
click at [460, 512] on textarea at bounding box center [620, 518] width 615 height 31
click at [837, 518] on textarea "العفو" at bounding box center [620, 518] width 615 height 31
type textarea "العفو سعدنا بخدمتك تمانينا لك دوام الصحة والعافية"
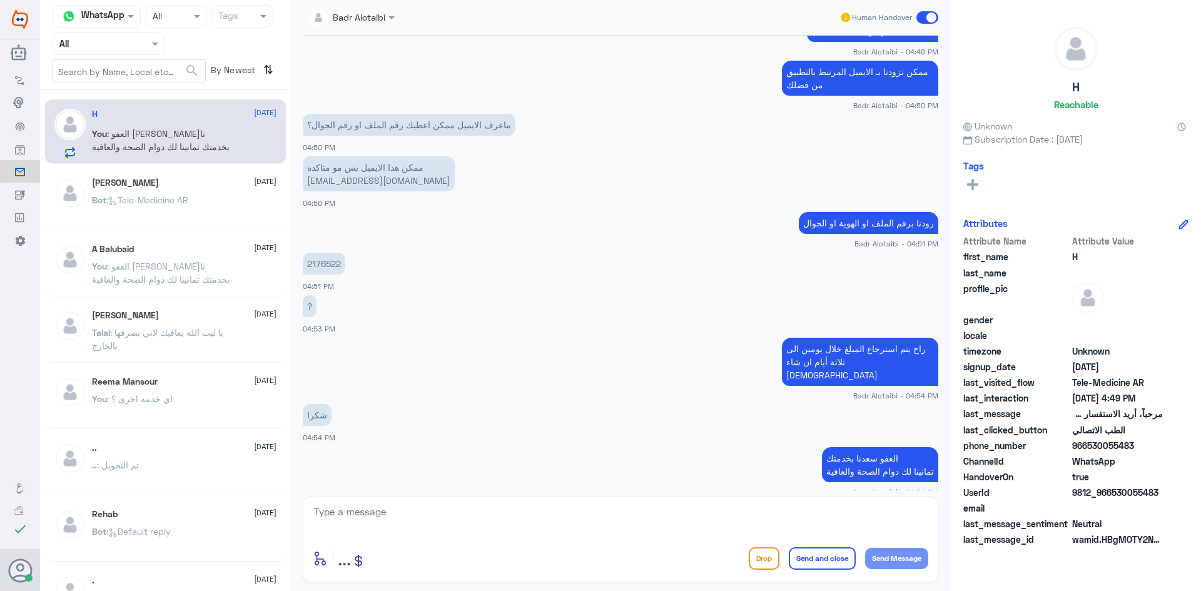
click at [922, 14] on span at bounding box center [927, 17] width 22 height 13
click at [0, 0] on input "checkbox" at bounding box center [0, 0] width 0 height 0
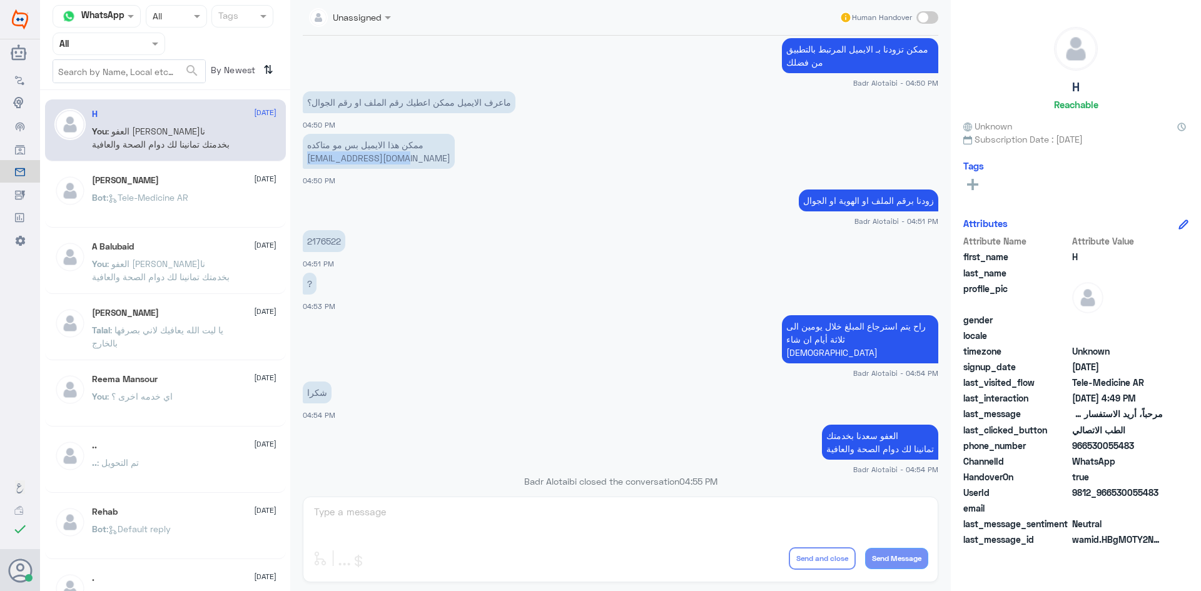
drag, startPoint x: 410, startPoint y: 162, endPoint x: 308, endPoint y: 163, distance: 101.9
click at [308, 163] on p "ممكن هذا الايميل بس مو متاكده Hanoufm777@gmail.com" at bounding box center [379, 151] width 152 height 35
copy p "[EMAIL_ADDRESS][DOMAIN_NAME]"
click at [397, 159] on p "ممكن هذا الايميل بس مو متاكده Hanoufm777@gmail.com" at bounding box center [379, 151] width 152 height 35
drag, startPoint x: 408, startPoint y: 157, endPoint x: 308, endPoint y: 159, distance: 99.5
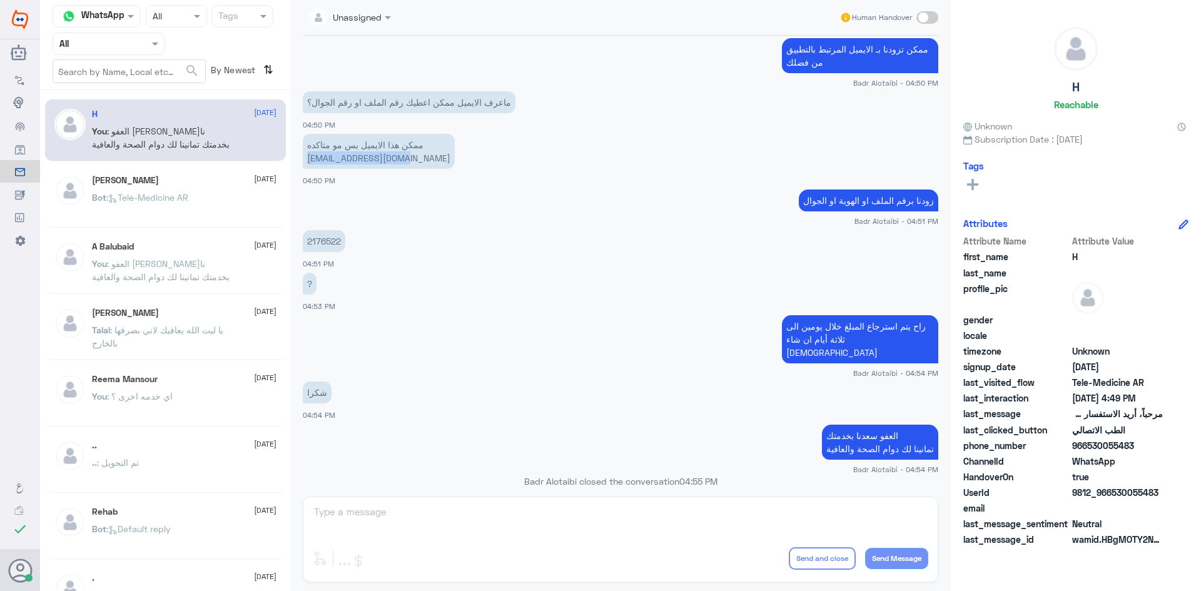
click at [308, 159] on p "ممكن هذا الايميل بس مو متاكده Hanoufm777@gmail.com" at bounding box center [379, 151] width 152 height 35
copy p "[EMAIL_ADDRESS][DOMAIN_NAME]"
click at [572, 381] on app-msgs-text "شكرا" at bounding box center [620, 392] width 635 height 23
click at [154, 181] on div "عبدالرحمن 9 August" at bounding box center [184, 180] width 184 height 11
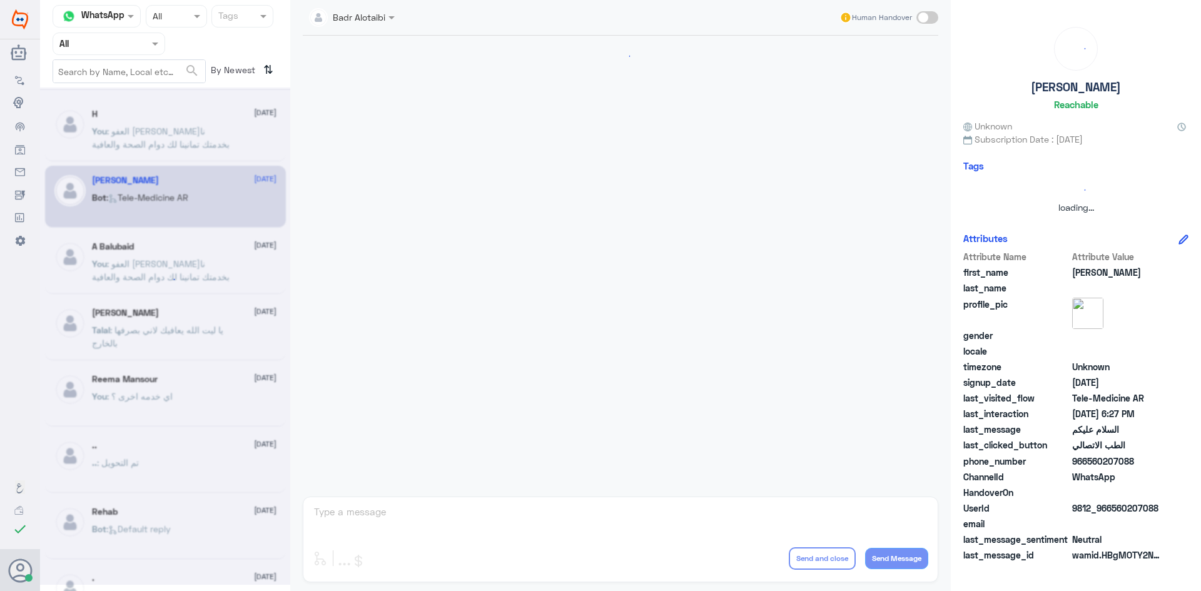
click at [146, 114] on div at bounding box center [165, 336] width 250 height 497
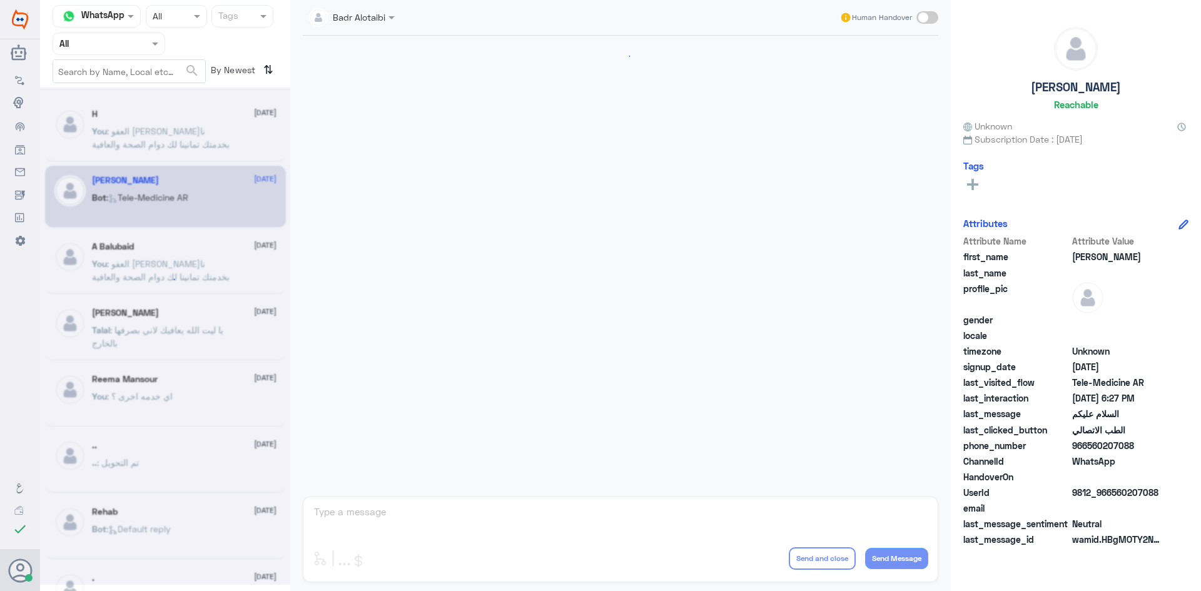
scroll to position [703, 0]
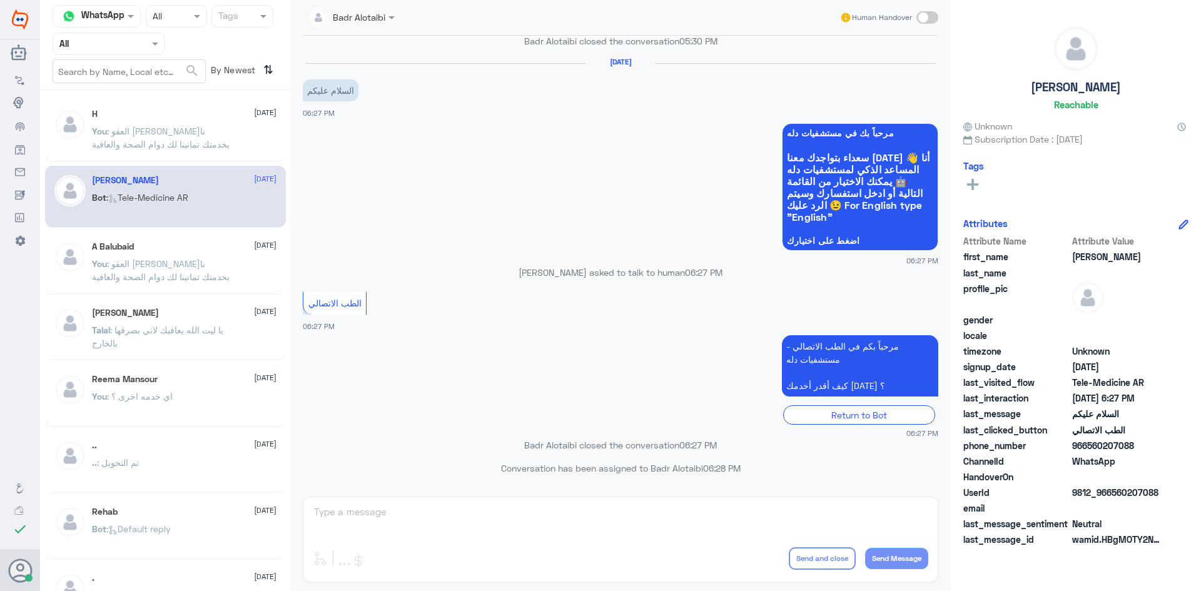
click at [149, 119] on div "H 10 August" at bounding box center [184, 114] width 184 height 11
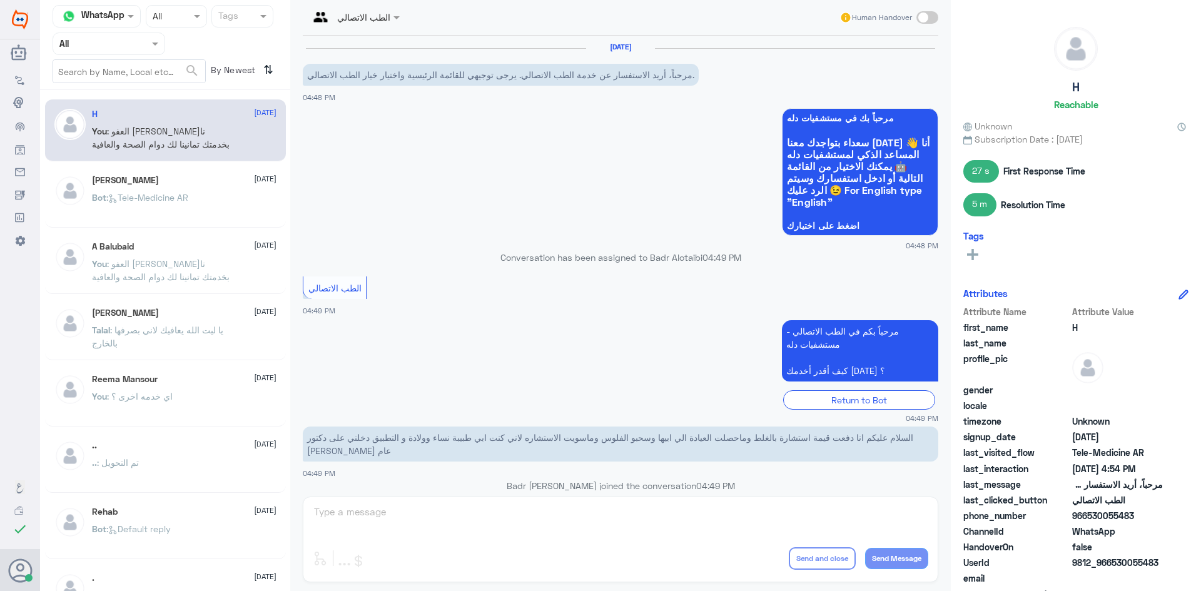
scroll to position [521, 0]
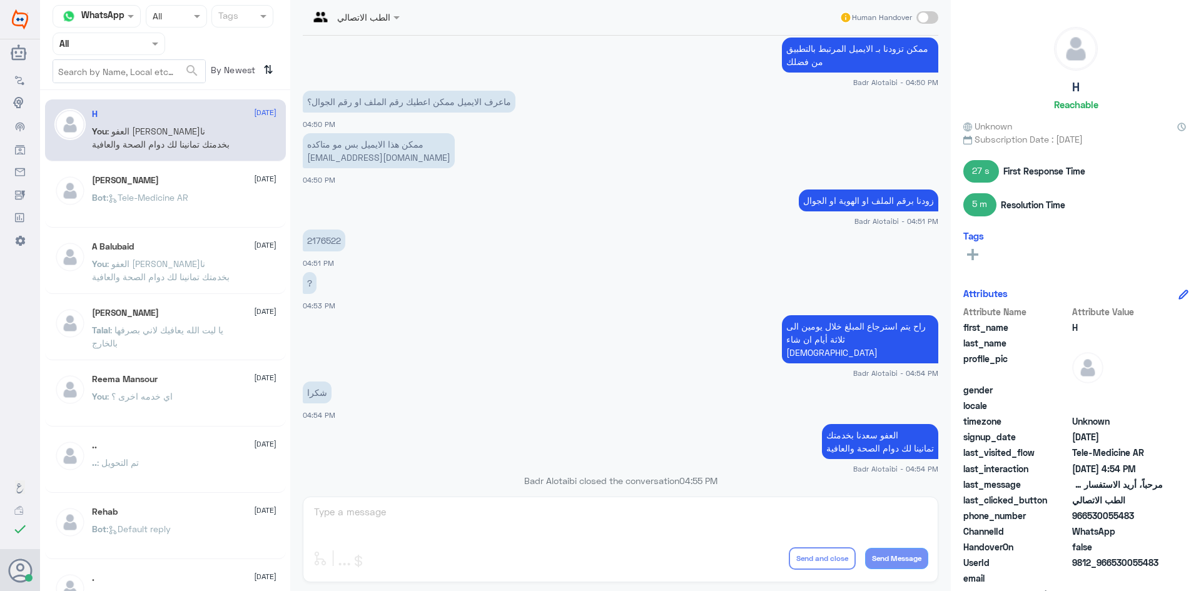
click at [390, 15] on span at bounding box center [398, 17] width 16 height 13
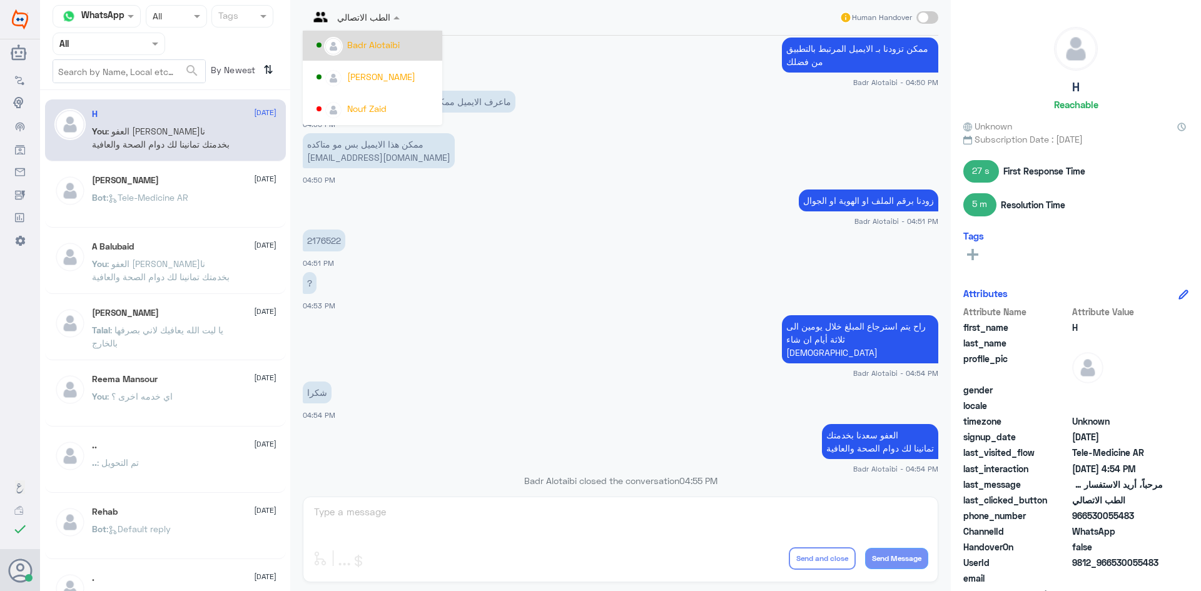
click at [399, 50] on div "Badr Alotaibi" at bounding box center [373, 44] width 53 height 13
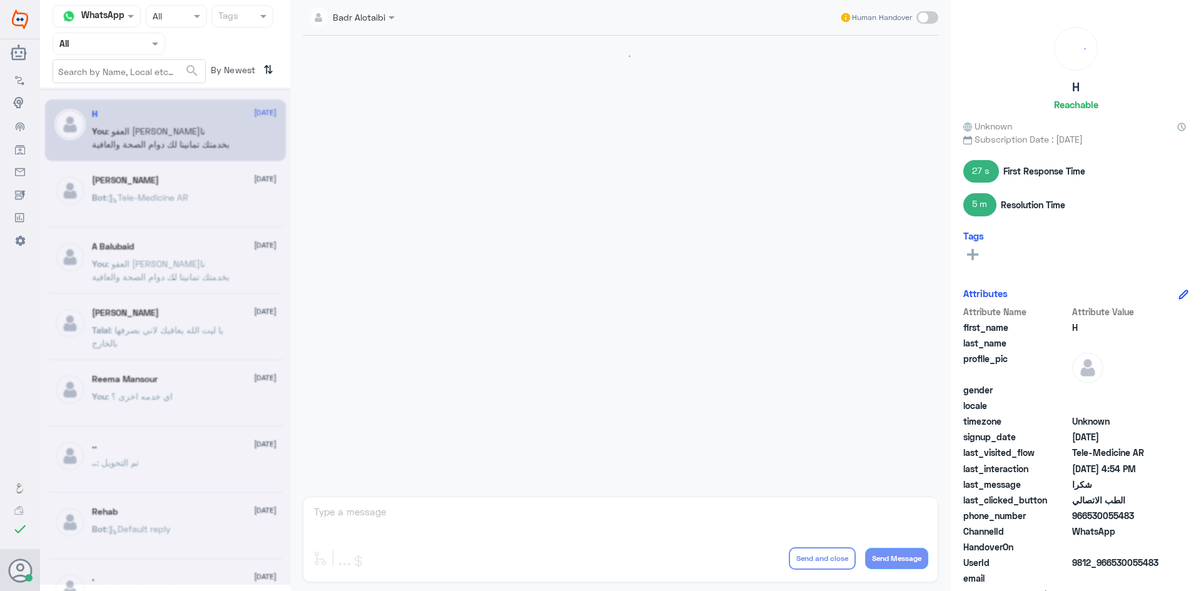
scroll to position [543, 0]
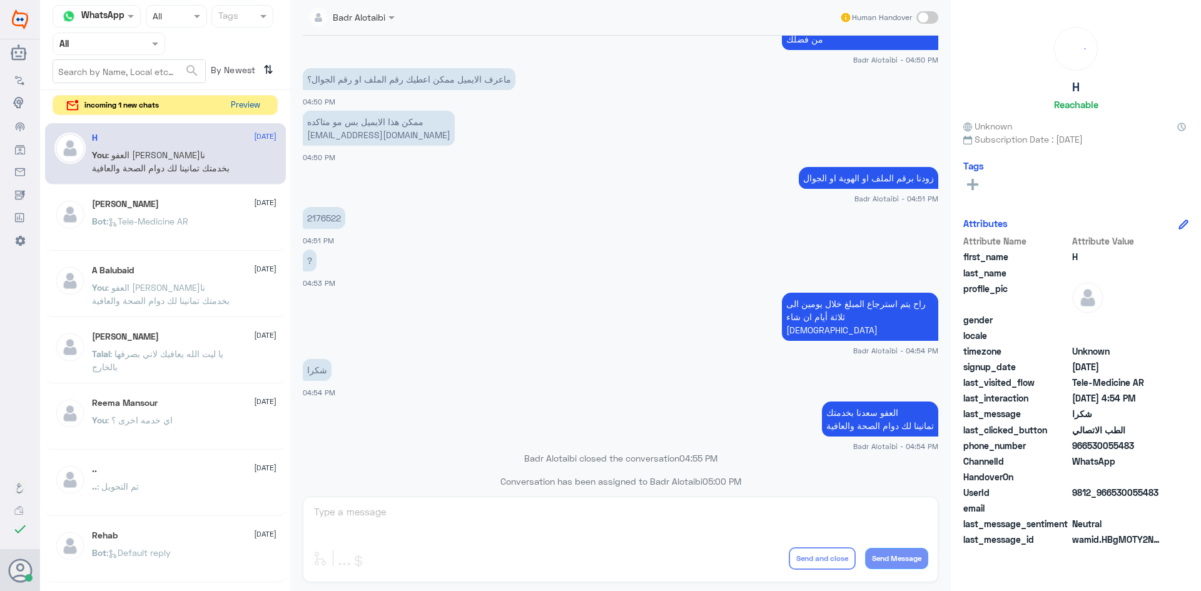
click at [253, 102] on button "Preview" at bounding box center [245, 105] width 39 height 19
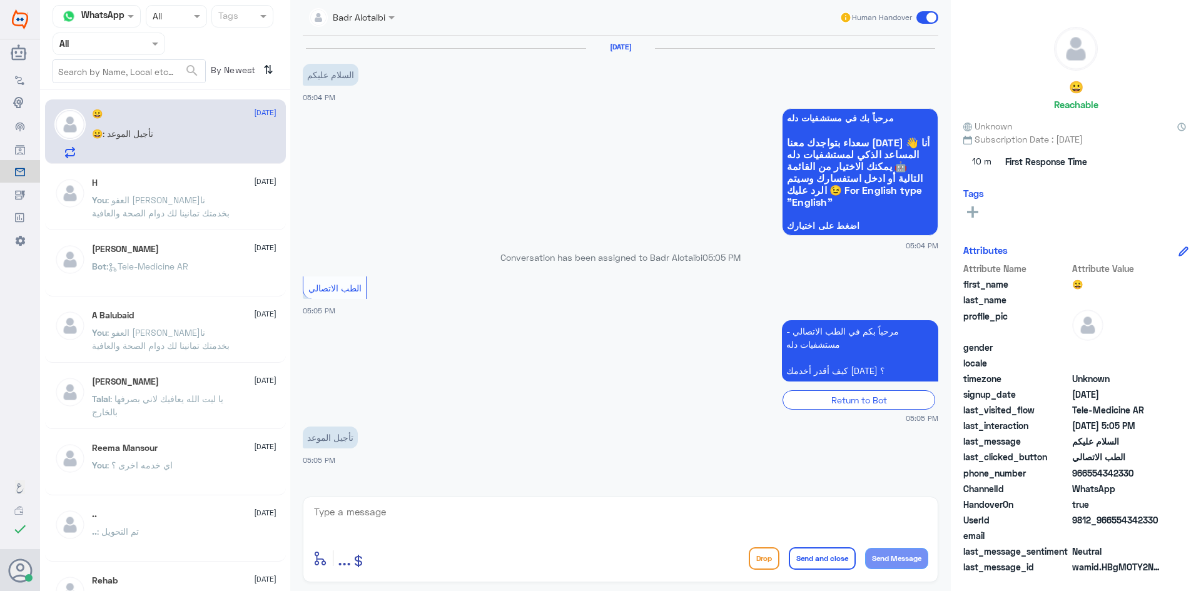
click at [455, 512] on textarea at bounding box center [620, 518] width 615 height 31
type textarea "وعليكم السلام ورحمة الله وبركاته معك بدر من الطب الاتصالي"
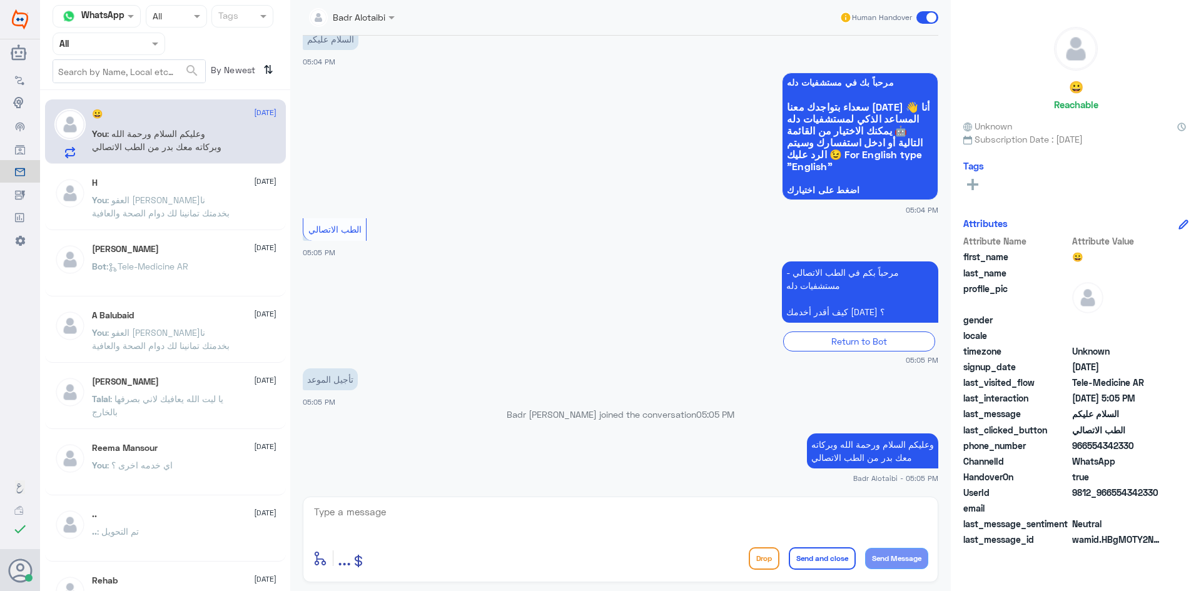
drag, startPoint x: 1163, startPoint y: 515, endPoint x: 1130, endPoint y: 518, distance: 33.3
click at [1128, 520] on div "Attribute Name Attribute Value first_name 😀 last_name profile_pic gender locale…" at bounding box center [1075, 392] width 225 height 314
click at [1157, 493] on span "9812_966554342330" at bounding box center [1117, 492] width 91 height 13
drag, startPoint x: 1154, startPoint y: 492, endPoint x: 1114, endPoint y: 493, distance: 40.1
click at [1114, 493] on span "9812_966554342330" at bounding box center [1117, 492] width 91 height 13
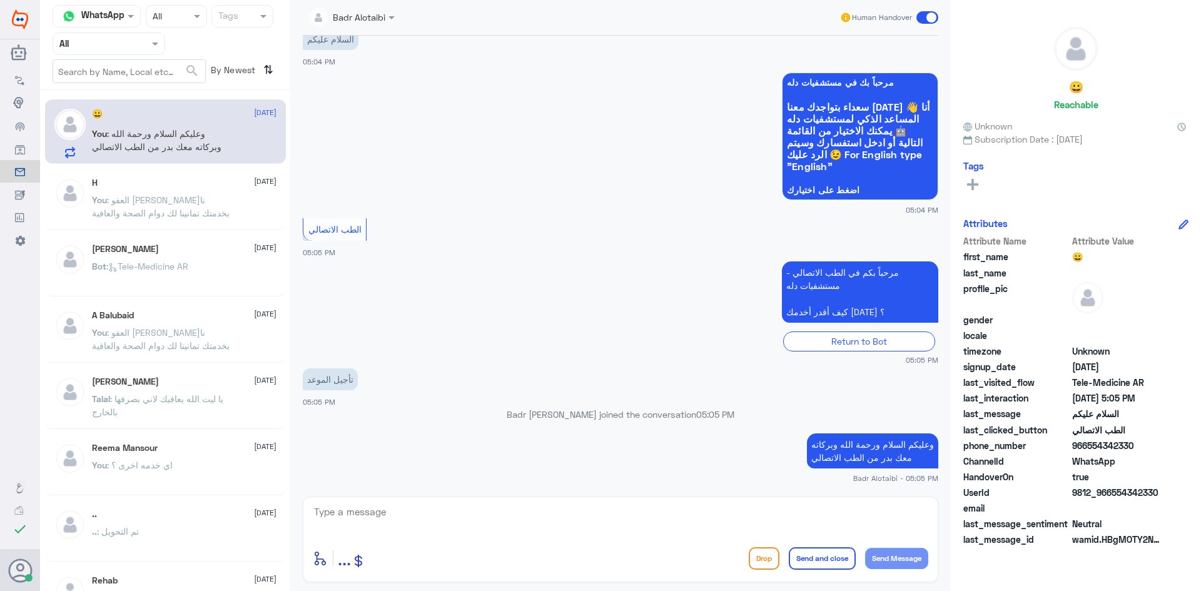
copy span "554342330"
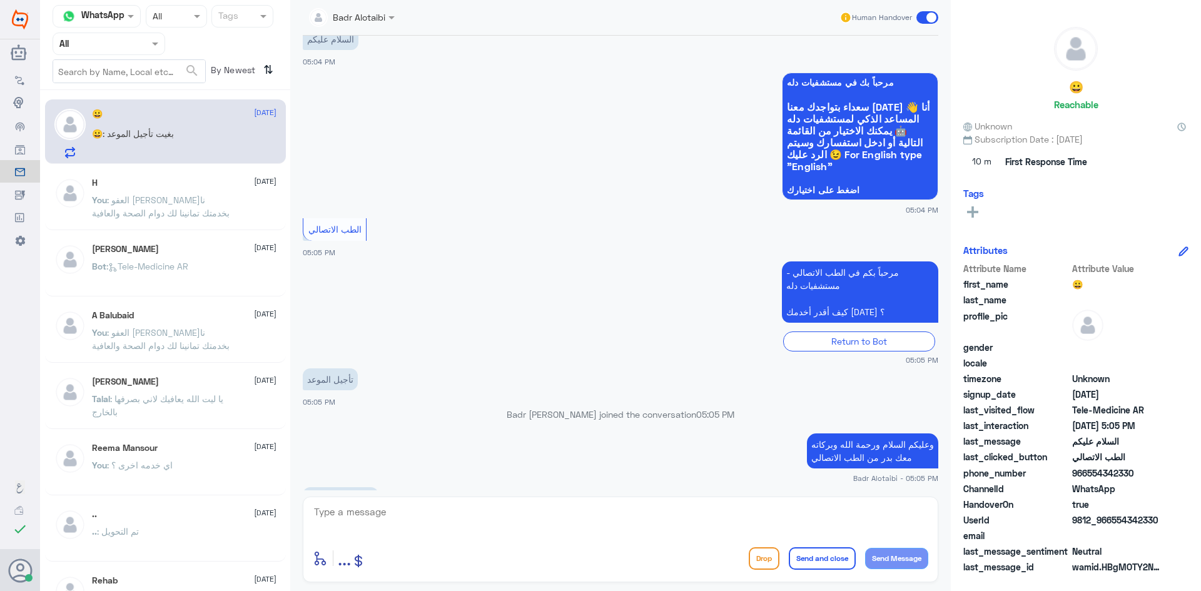
scroll to position [78, 0]
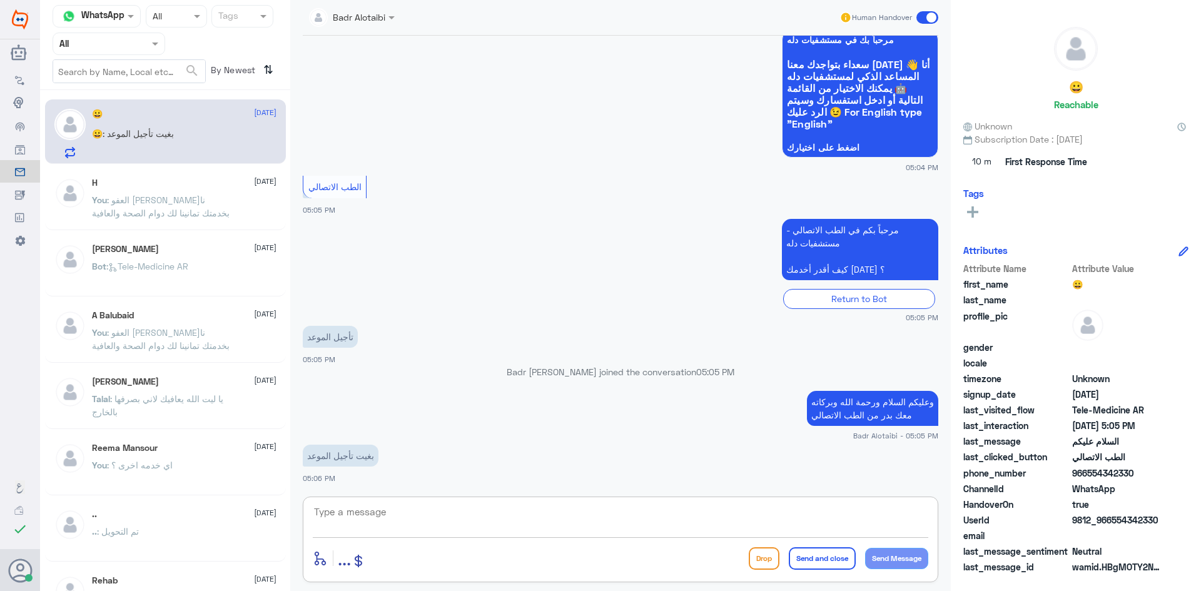
click at [689, 519] on textarea at bounding box center [620, 518] width 615 height 31
type textarea "يمكنك حجز موعد او التأجيل عن طريق الرقم الموحد 920012222"
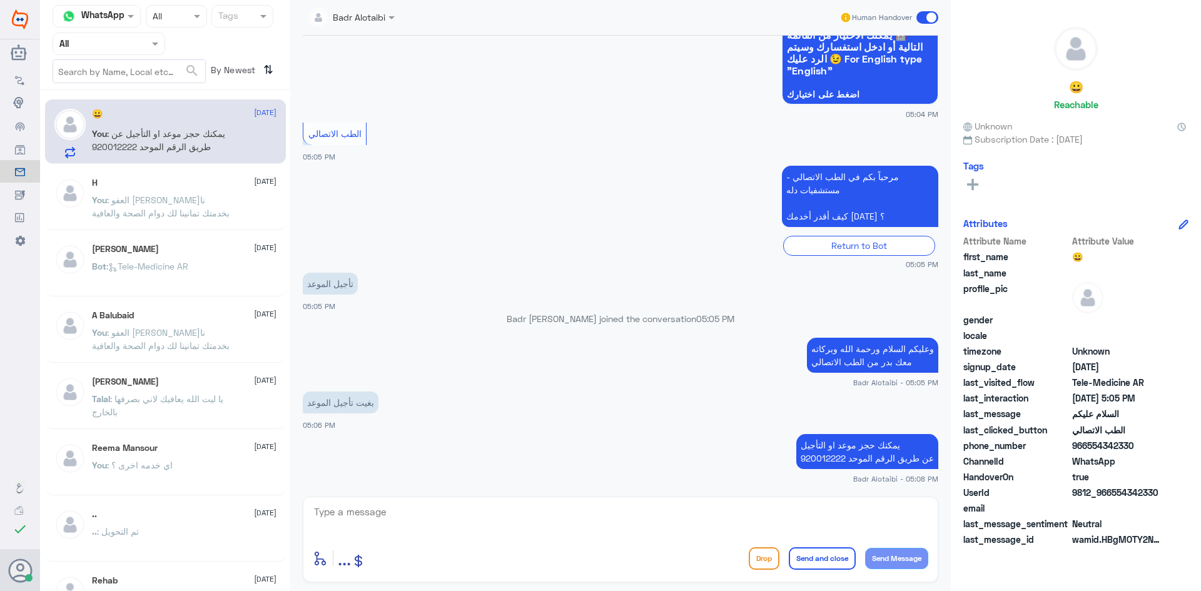
click at [929, 15] on span at bounding box center [927, 17] width 22 height 13
click at [0, 0] on input "checkbox" at bounding box center [0, 0] width 0 height 0
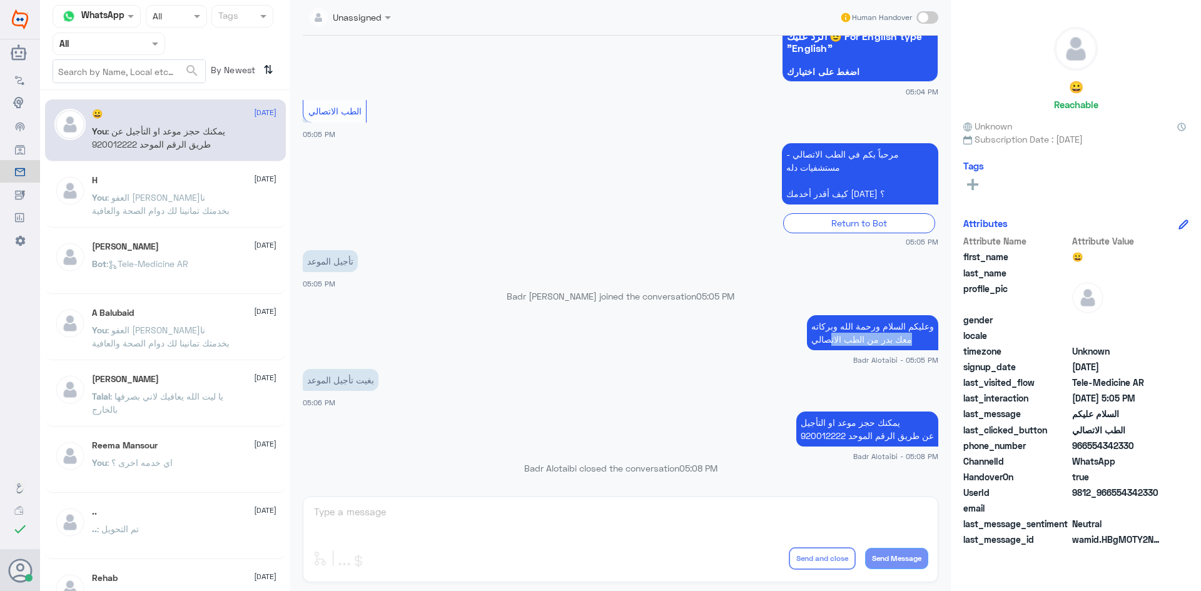
drag, startPoint x: 912, startPoint y: 347, endPoint x: 826, endPoint y: 340, distance: 87.3
click at [826, 340] on p "وعليكم السلام ورحمة الله وبركاته معك بدر من الطب الاتصالي" at bounding box center [872, 332] width 131 height 35
click at [813, 341] on p "وعليكم السلام ورحمة الله وبركاته معك بدر من الطب الاتصالي" at bounding box center [872, 332] width 131 height 35
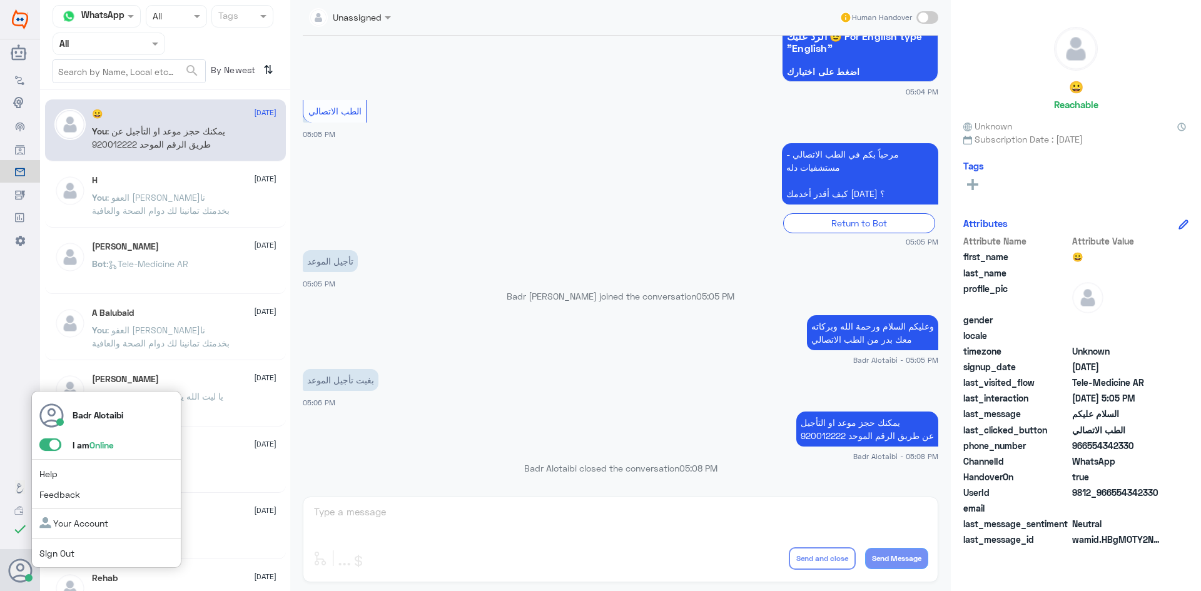
click at [56, 448] on span at bounding box center [50, 444] width 22 height 13
click at [0, 0] on input "checkbox" at bounding box center [0, 0] width 0 height 0
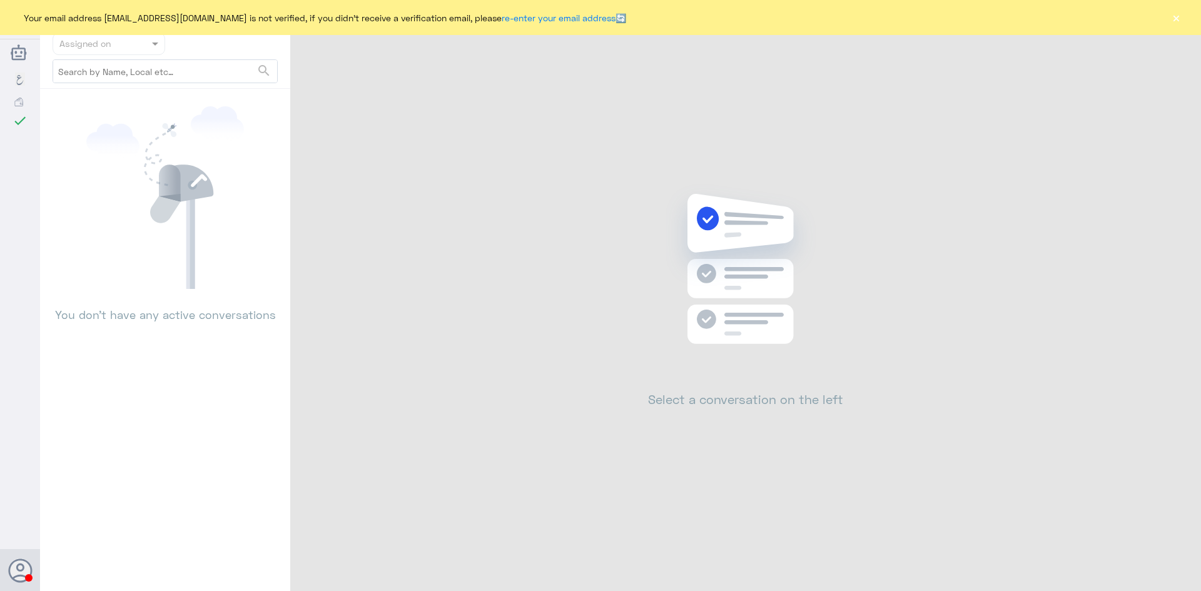
click at [1175, 19] on button "×" at bounding box center [1175, 17] width 13 height 13
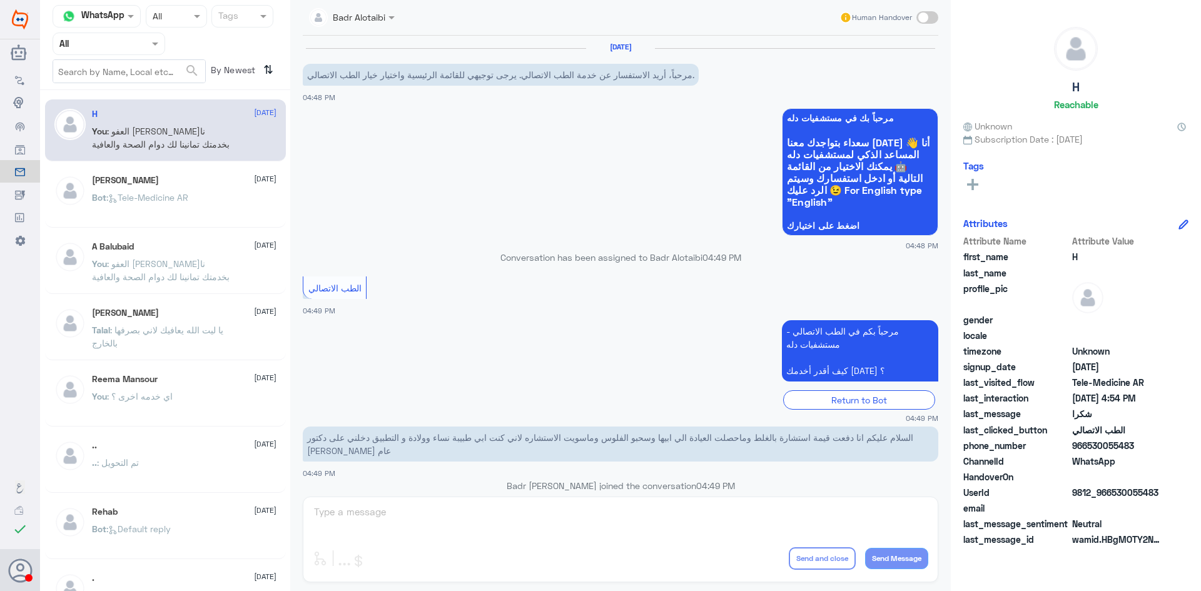
scroll to position [543, 0]
